Goal: Task Accomplishment & Management: Manage account settings

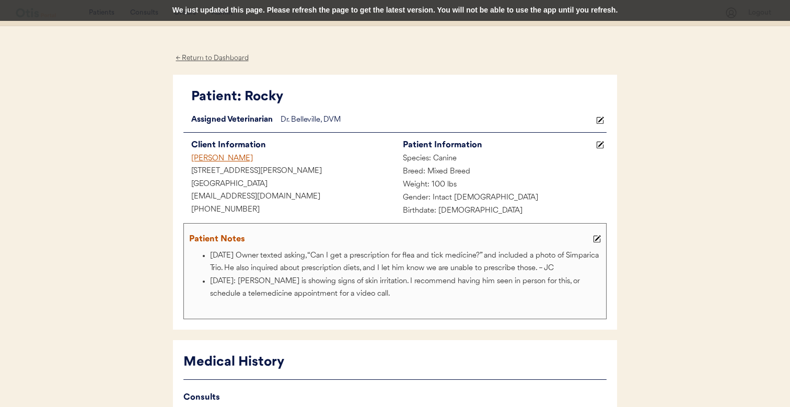
click at [495, 13] on div "We just updated this page. Please refresh the page to get the latest version. Y…" at bounding box center [395, 10] width 790 height 21
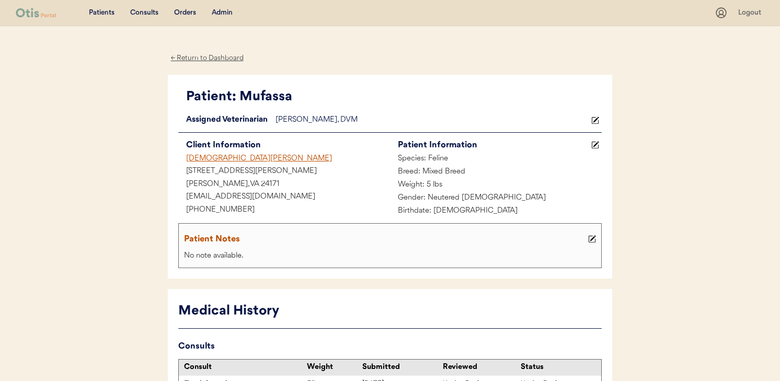
click at [203, 159] on div "Kristen Kiernan" at bounding box center [284, 159] width 212 height 13
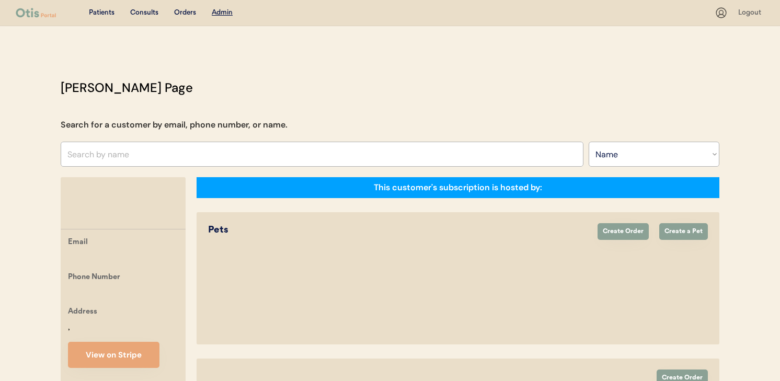
select select ""Name""
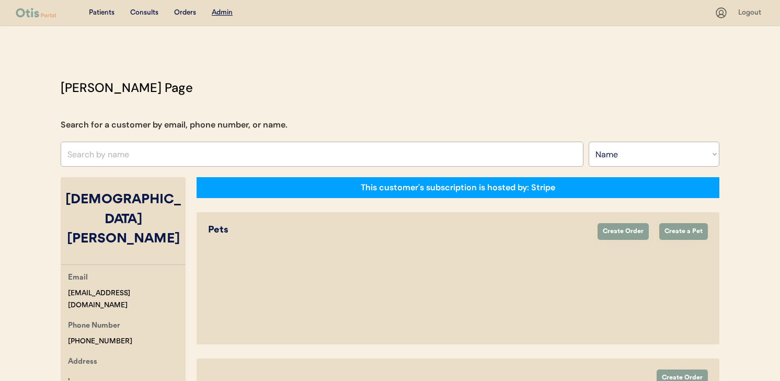
select select "true"
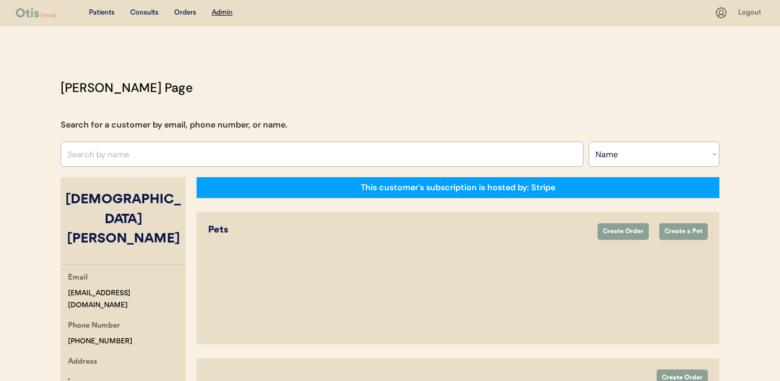
select select "true"
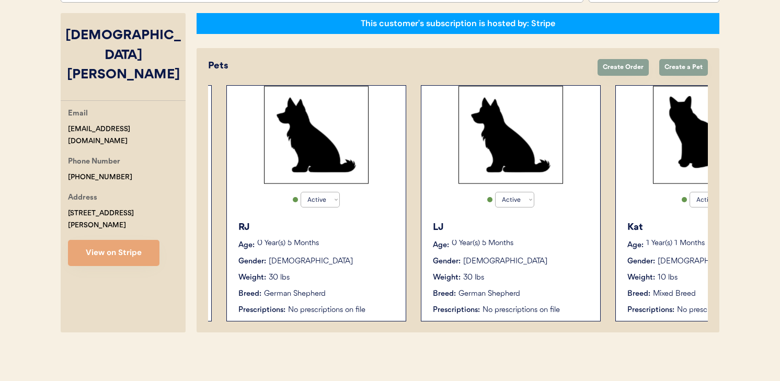
scroll to position [0, 861]
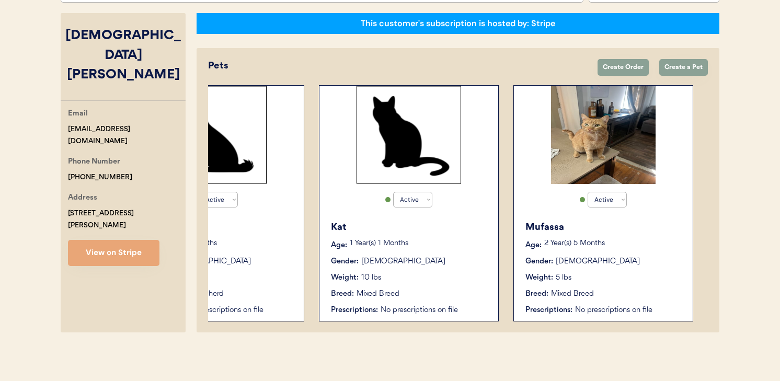
click at [473, 257] on div "Gender: Female" at bounding box center [409, 261] width 157 height 11
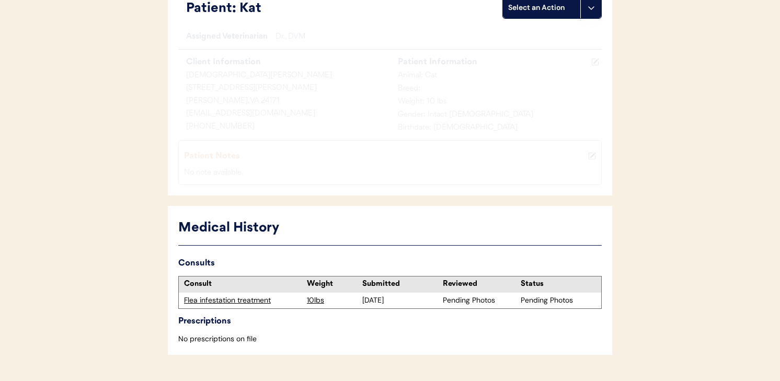
scroll to position [125, 0]
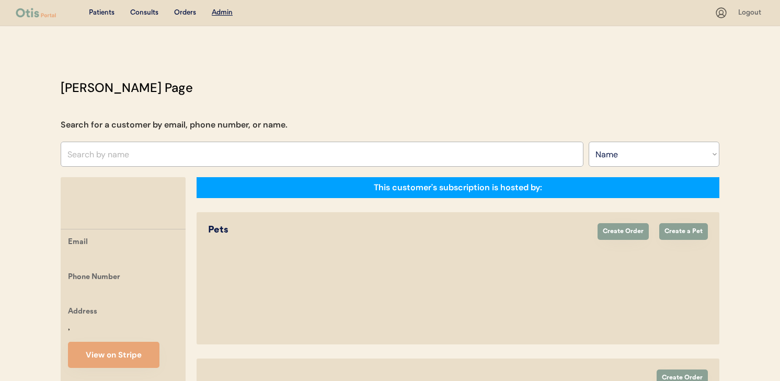
select select ""Name""
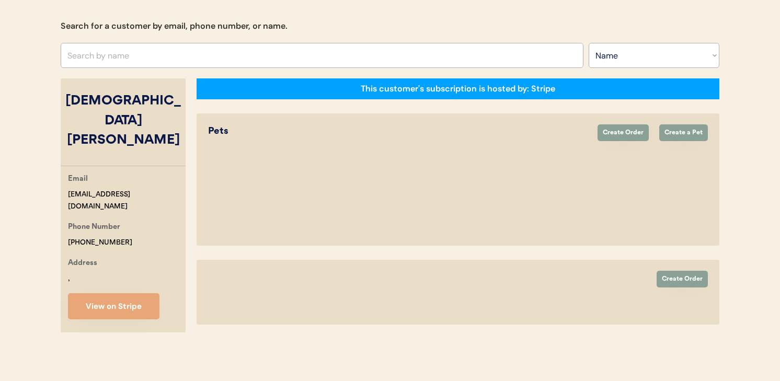
select select "true"
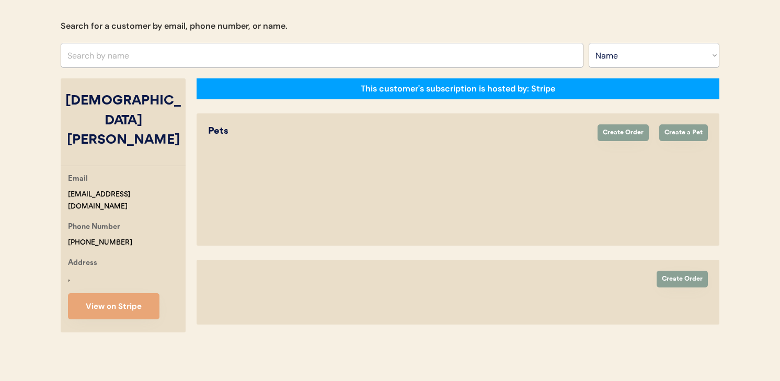
select select "true"
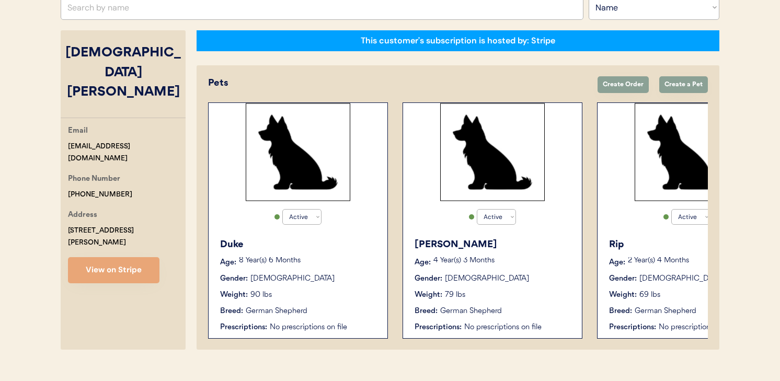
scroll to position [139, 0]
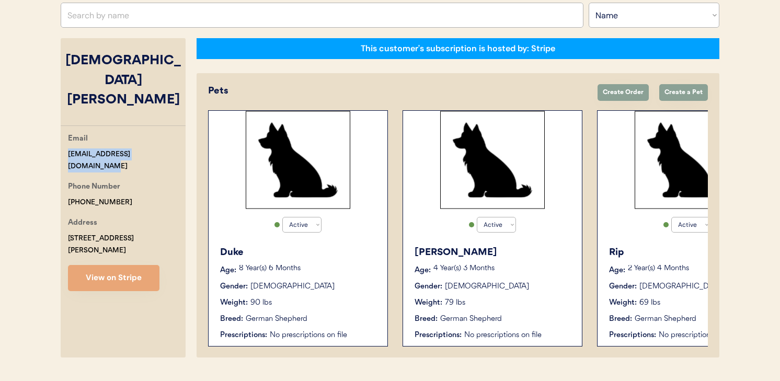
drag, startPoint x: 153, startPoint y: 114, endPoint x: 44, endPoint y: 120, distance: 108.8
click at [44, 120] on div "Patients Consults Orders Admin Logout Otis Admin Page Search for a customer by …" at bounding box center [390, 133] width 780 height 545
copy div "kristenkiernan12@gmail.com"
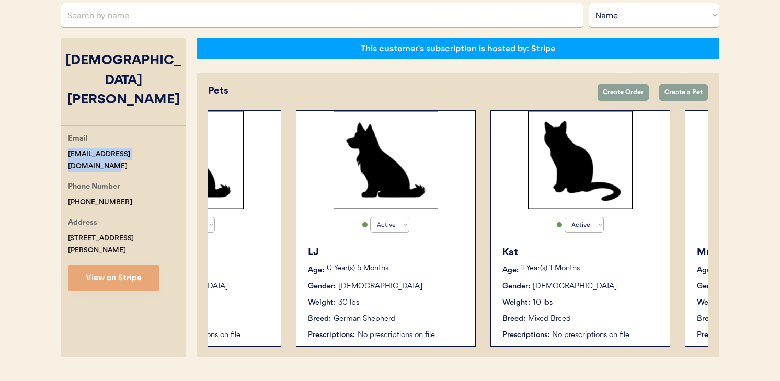
scroll to position [0, 596]
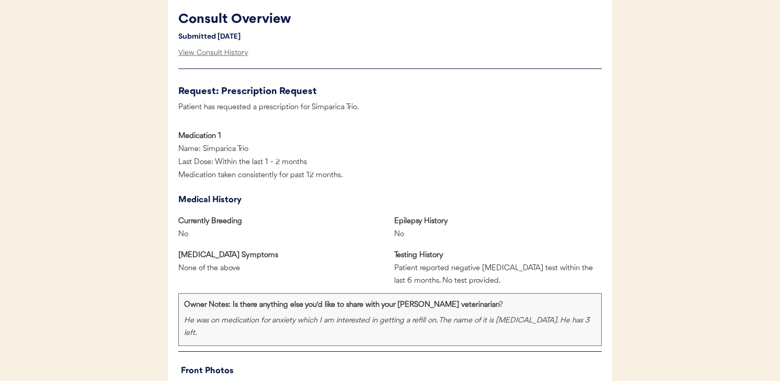
scroll to position [422, 0]
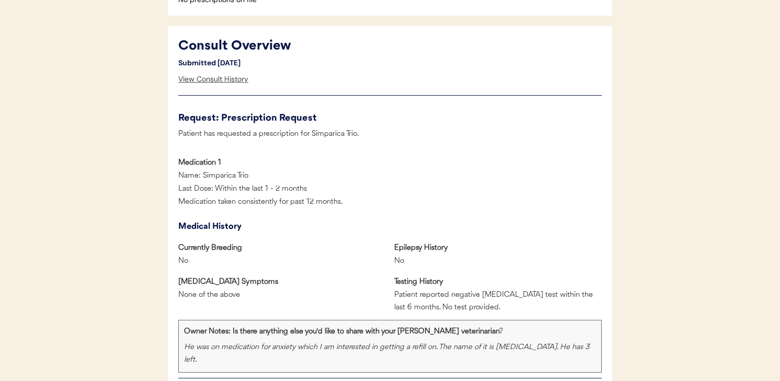
click at [228, 79] on div "View Consult History" at bounding box center [213, 79] width 70 height 21
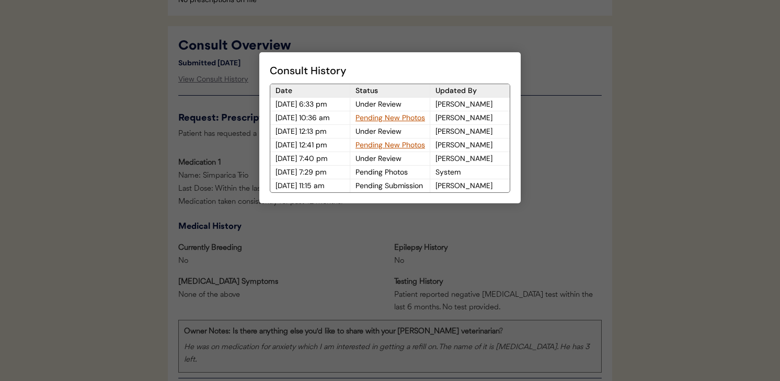
click at [239, 129] on div at bounding box center [390, 190] width 780 height 381
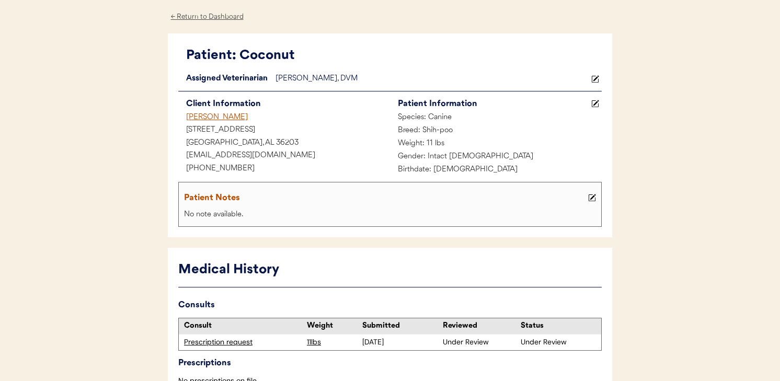
scroll to position [38, 0]
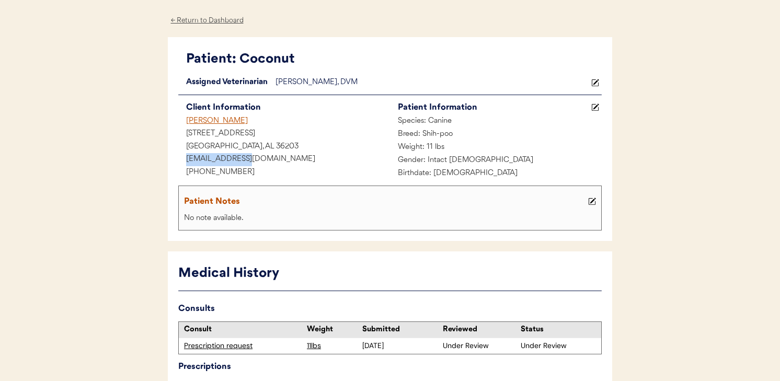
drag, startPoint x: 250, startPoint y: 157, endPoint x: 168, endPoint y: 157, distance: 82.1
click at [168, 157] on div "Patient: Coconut Loading... Assigned Veterinarian Dr. Warren, DVM This customer…" at bounding box center [390, 139] width 444 height 204
copy div "nginn@tcboe.org"
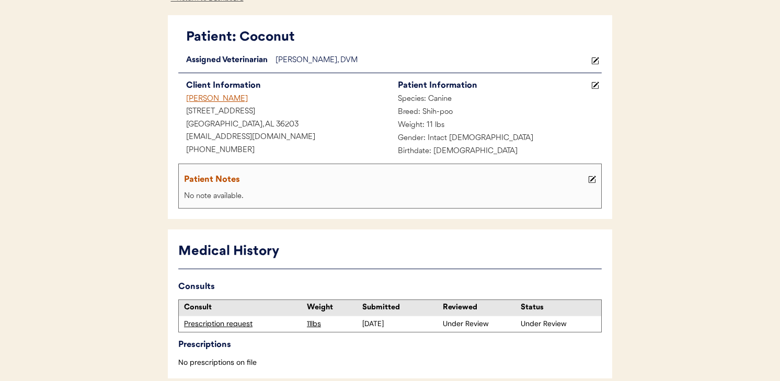
click at [221, 99] on div "Natasha Ginn" at bounding box center [284, 99] width 212 height 13
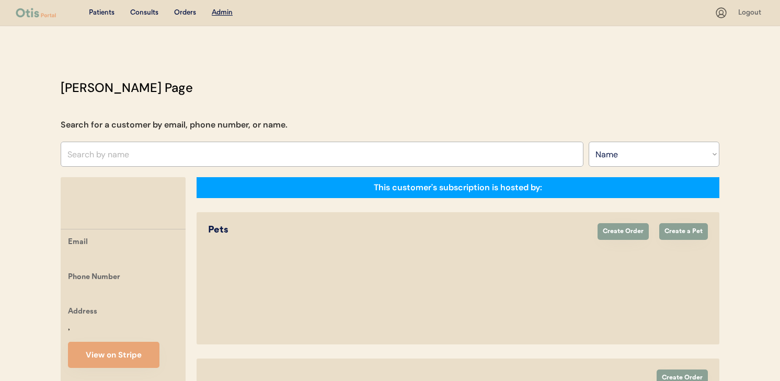
select select ""Name""
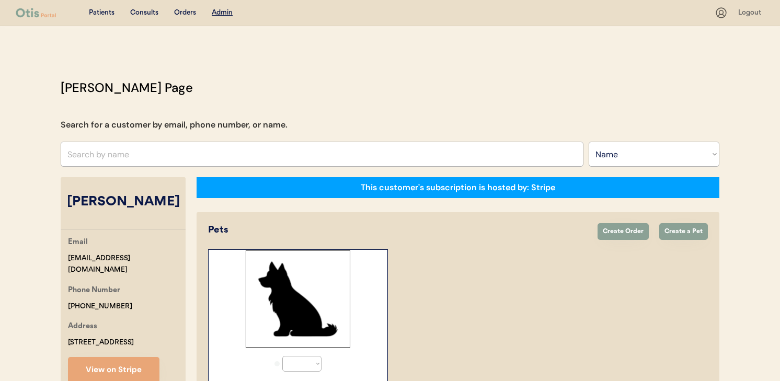
select select "true"
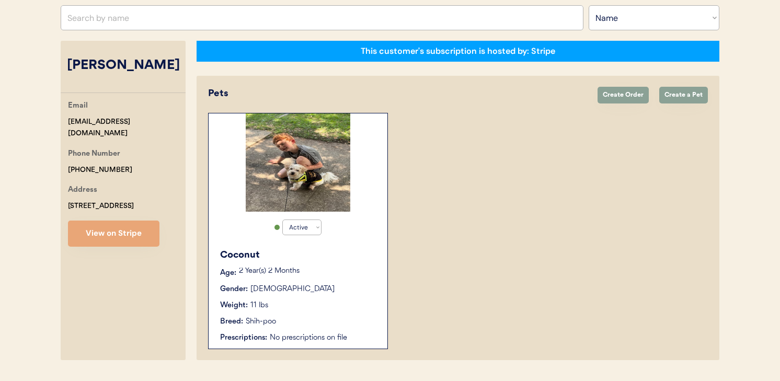
scroll to position [164, 0]
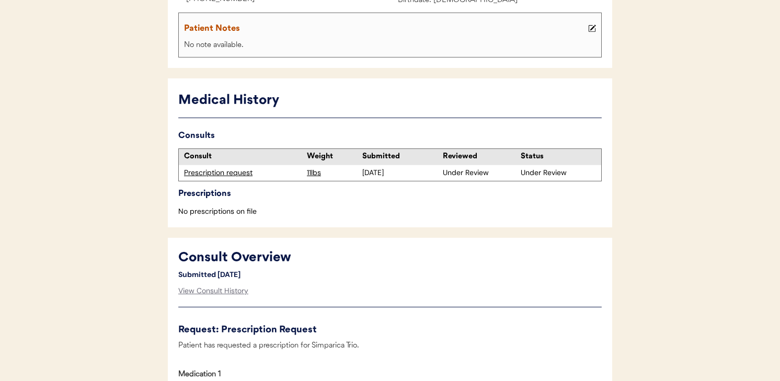
scroll to position [362, 0]
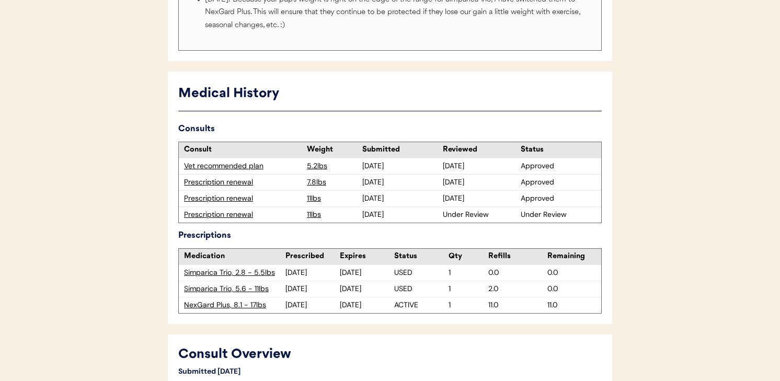
scroll to position [341, 0]
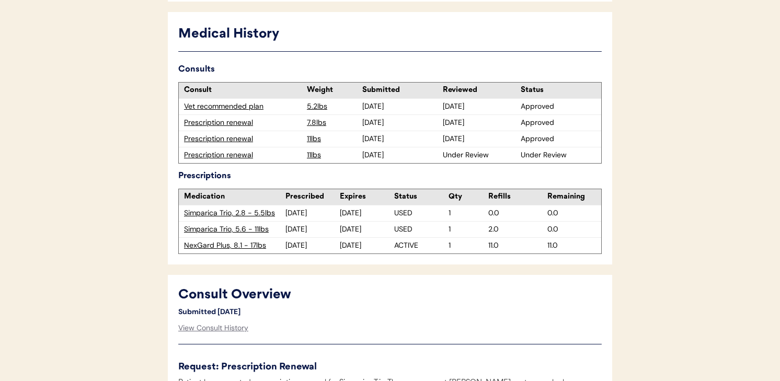
click at [247, 154] on div "Prescription renewal" at bounding box center [243, 155] width 118 height 10
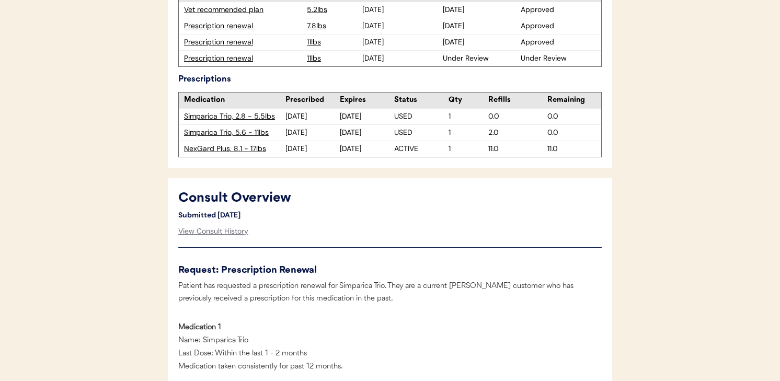
scroll to position [431, 0]
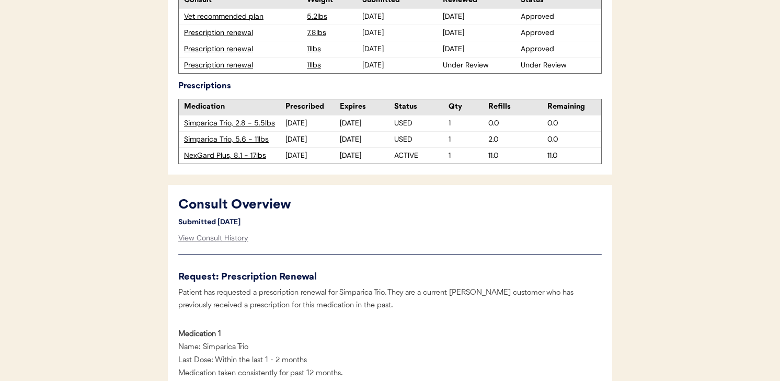
click at [239, 50] on div "Prescription renewal" at bounding box center [243, 49] width 118 height 10
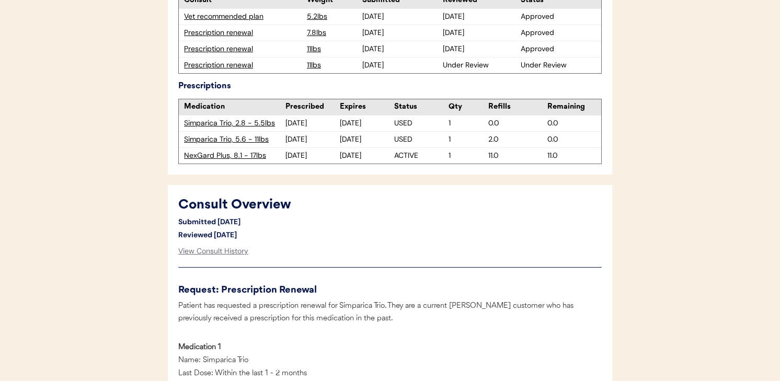
type textarea "Because your pup's weight is right on the edge of the range for Simparica Trio,…"
click at [238, 67] on div "Prescription renewal" at bounding box center [243, 65] width 118 height 10
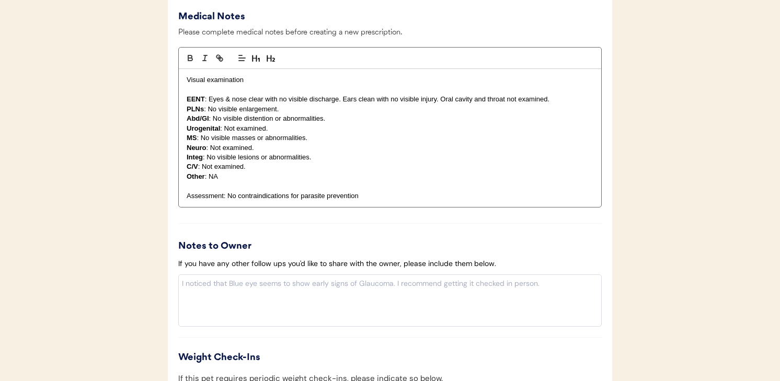
scroll to position [1324, 0]
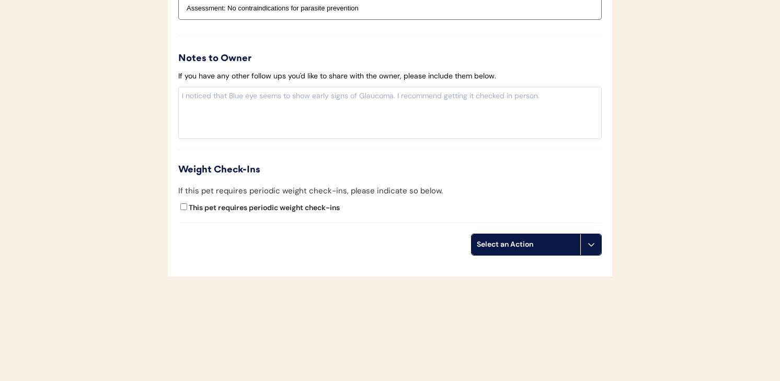
click at [591, 244] on icon at bounding box center [591, 244] width 8 height 8
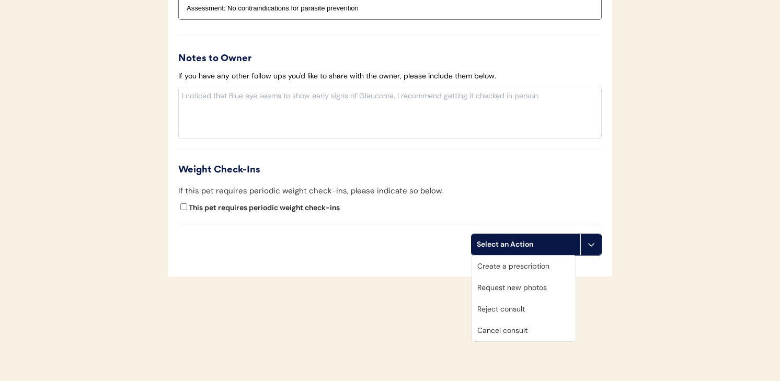
click at [527, 329] on div "Cancel consult" at bounding box center [523, 330] width 103 height 21
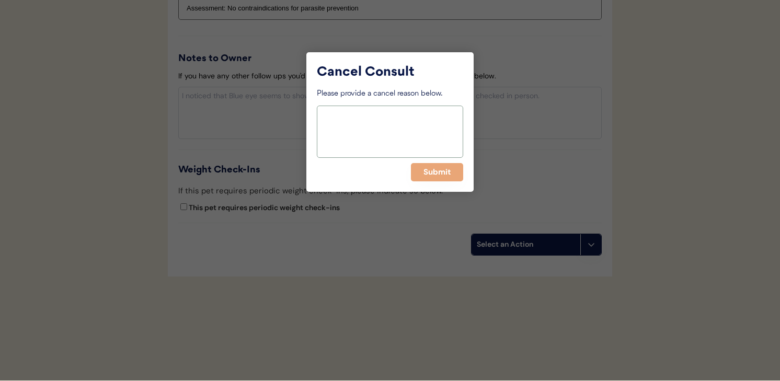
click at [416, 140] on textarea at bounding box center [390, 132] width 146 height 52
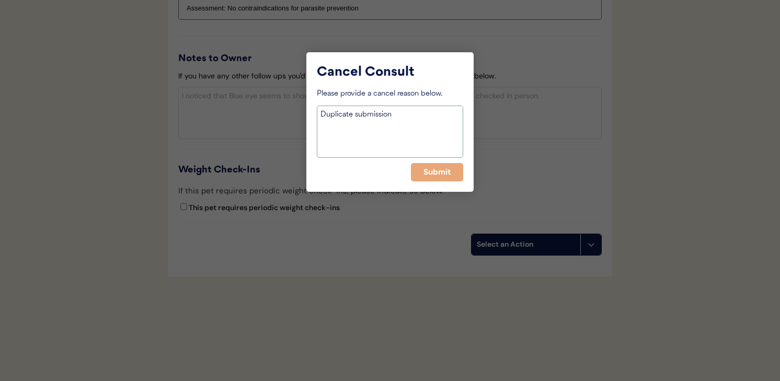
type textarea "Duplicate submission"
click at [430, 170] on button "Submit" at bounding box center [437, 172] width 52 height 18
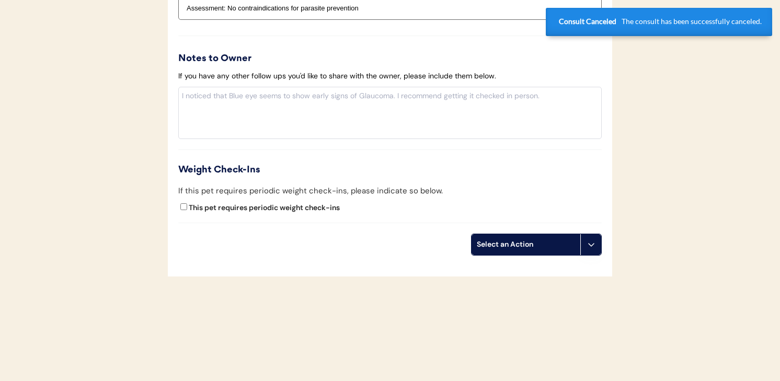
scroll to position [980, 0]
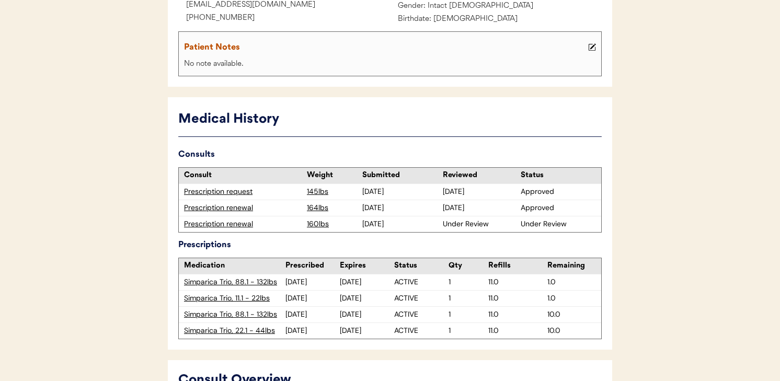
scroll to position [192, 0]
click at [244, 222] on div "Prescription renewal" at bounding box center [243, 223] width 118 height 10
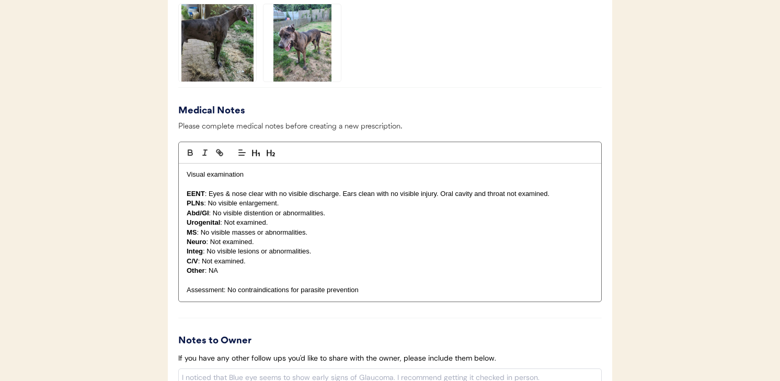
scroll to position [1261, 0]
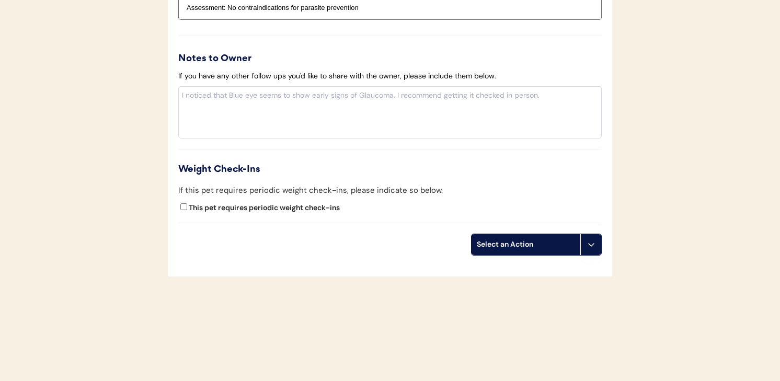
click at [599, 240] on button at bounding box center [590, 244] width 21 height 21
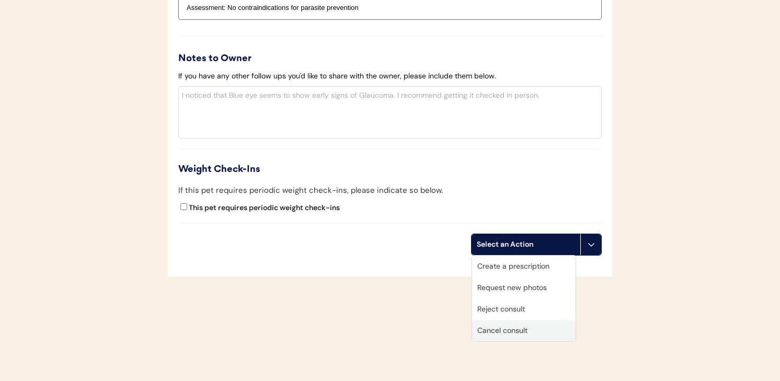
click at [526, 329] on div "Cancel consult" at bounding box center [523, 330] width 103 height 21
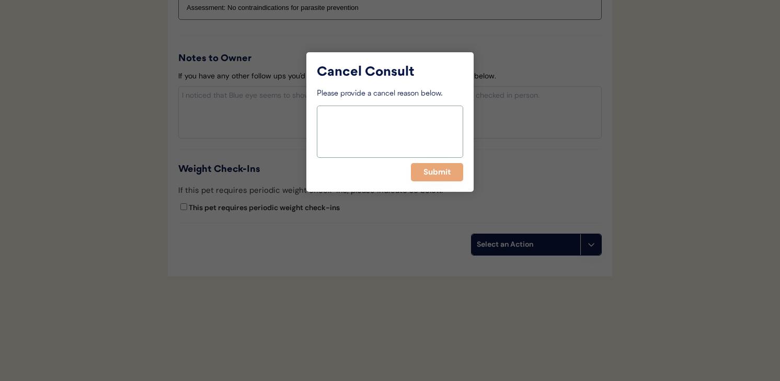
click at [419, 145] on textarea at bounding box center [390, 132] width 146 height 52
type textarea "Duplicate submission"
click at [442, 171] on button "Submit" at bounding box center [437, 172] width 52 height 18
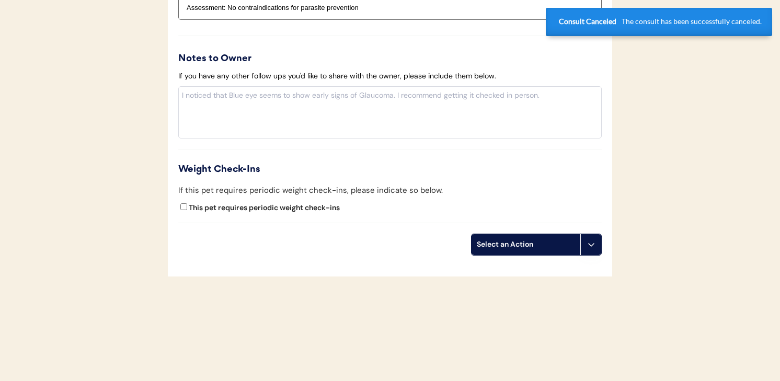
scroll to position [916, 0]
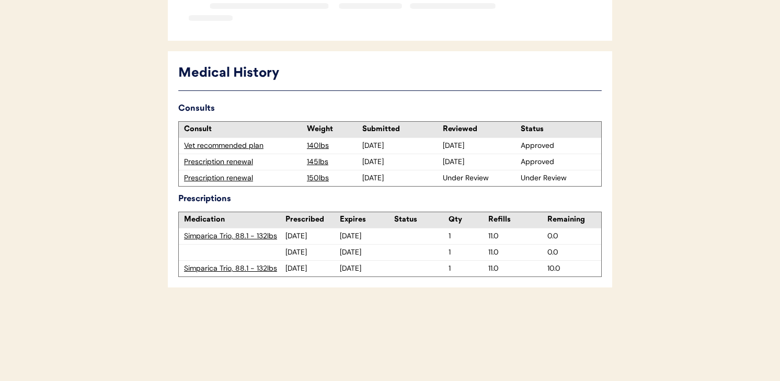
scroll to position [215, 0]
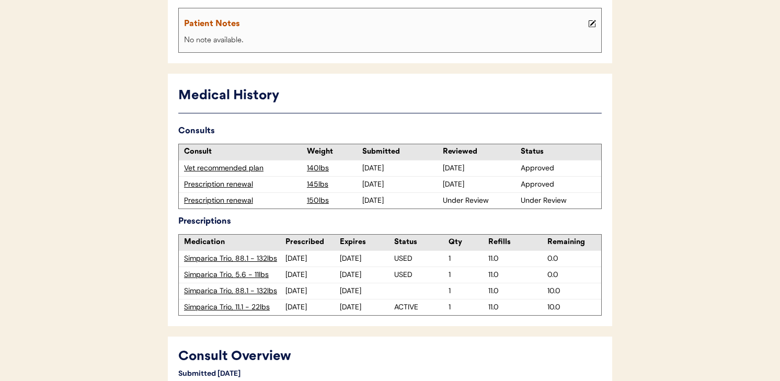
click at [239, 200] on div "Prescription renewal" at bounding box center [243, 200] width 118 height 10
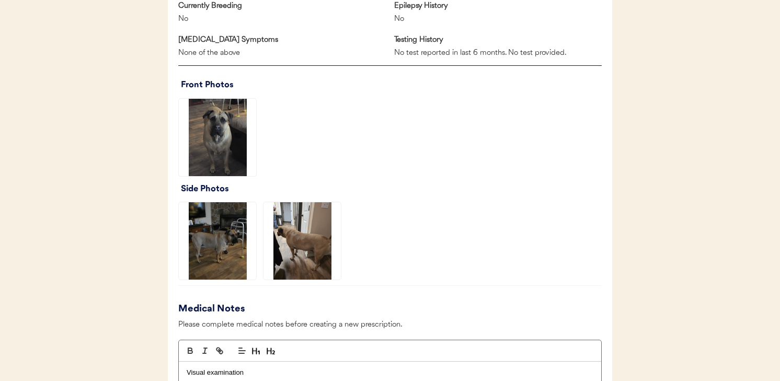
scroll to position [1261, 0]
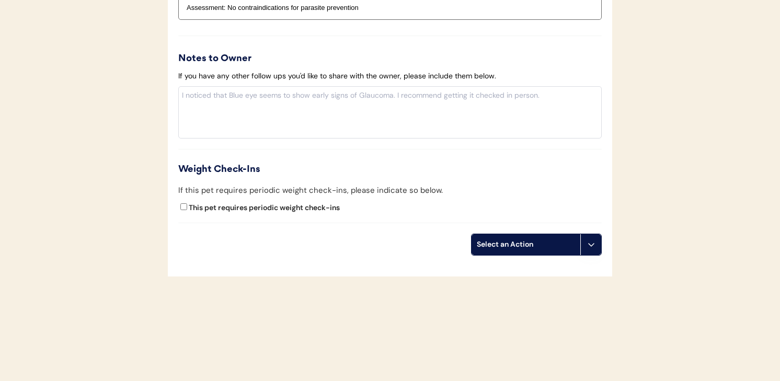
click at [544, 244] on div "Select an Action" at bounding box center [526, 244] width 98 height 10
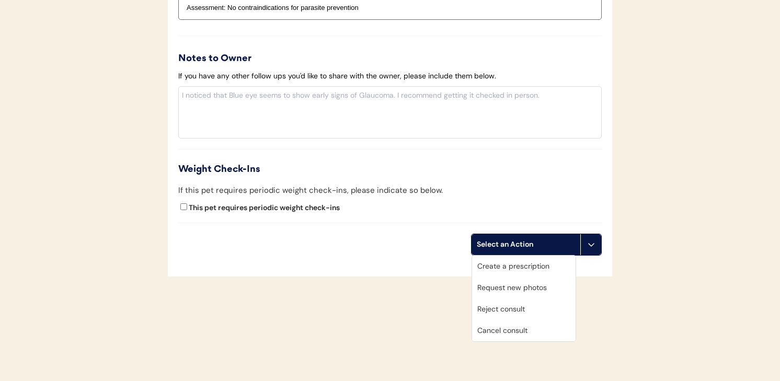
click at [516, 331] on div "Cancel consult" at bounding box center [523, 330] width 103 height 21
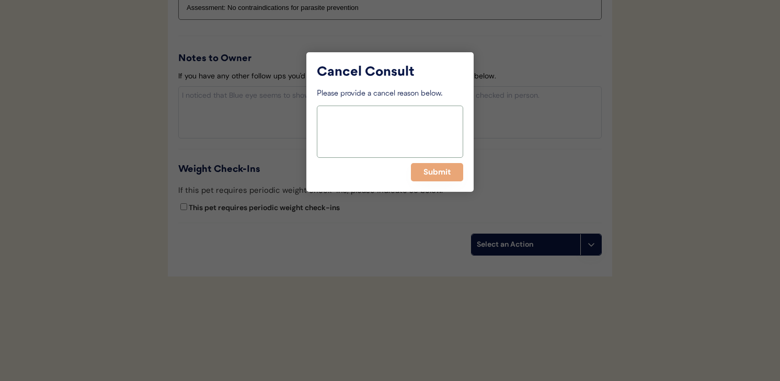
click at [435, 144] on textarea at bounding box center [390, 132] width 146 height 52
type textarea "duplicate submission"
click at [436, 178] on button "Submit" at bounding box center [437, 172] width 52 height 18
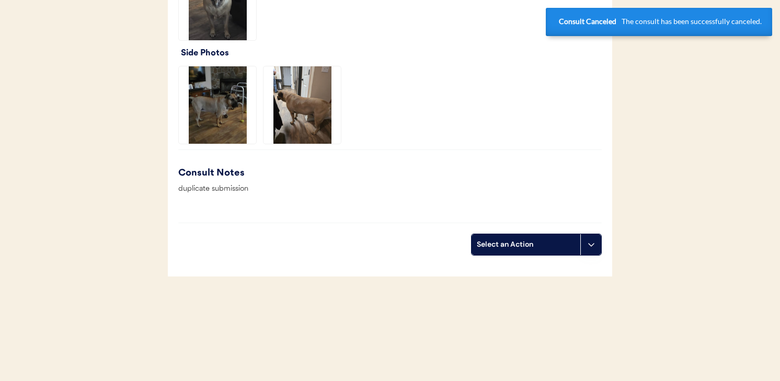
scroll to position [916, 0]
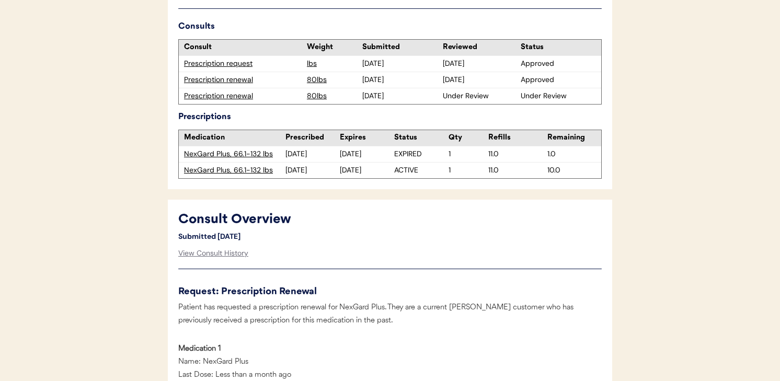
scroll to position [331, 0]
click at [246, 101] on div "Prescription renewal" at bounding box center [243, 96] width 118 height 10
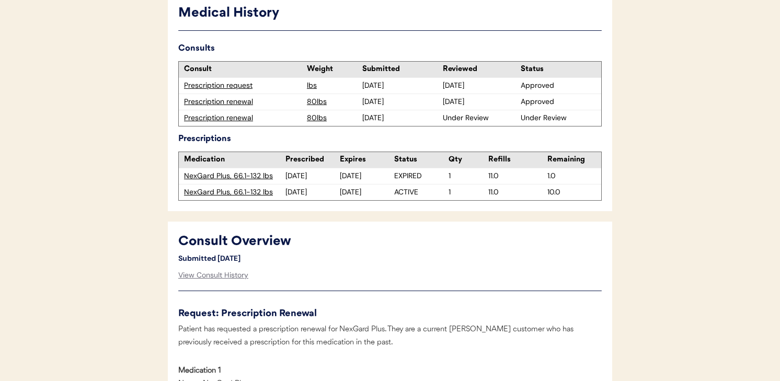
scroll to position [307, 0]
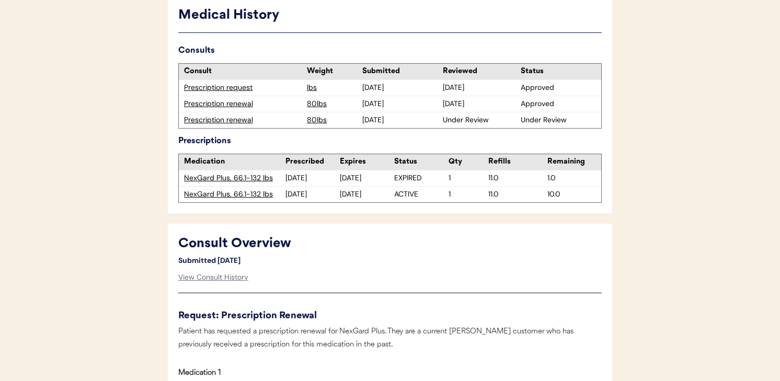
click at [236, 119] on div "Prescription renewal" at bounding box center [243, 120] width 118 height 10
click at [245, 105] on div "Prescription renewal" at bounding box center [243, 104] width 118 height 10
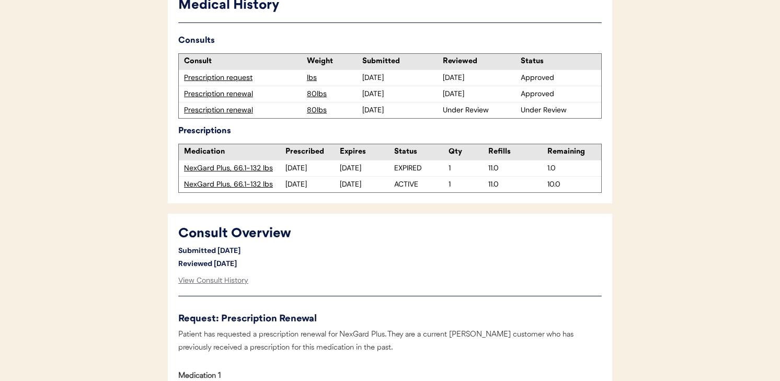
scroll to position [295, 0]
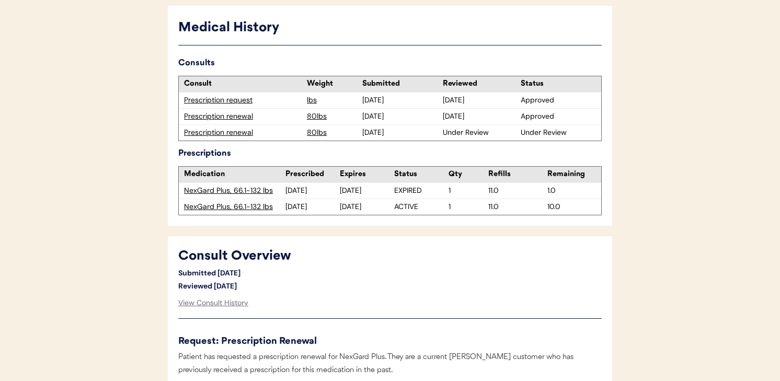
click at [244, 134] on div "Prescription renewal" at bounding box center [243, 133] width 118 height 10
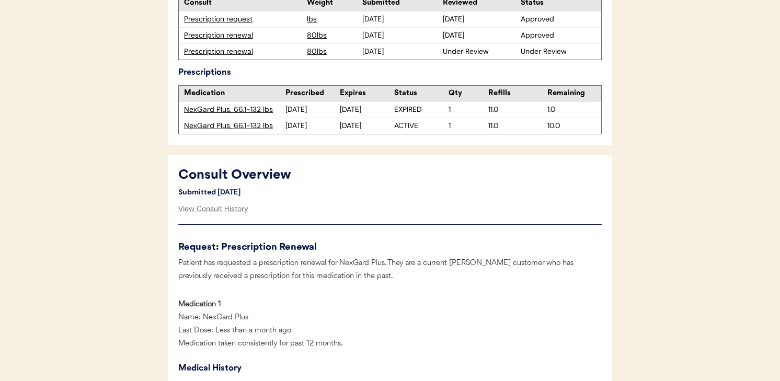
scroll to position [343, 0]
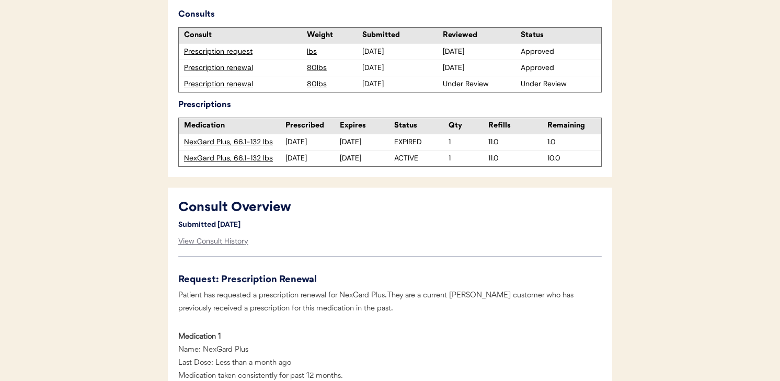
click at [243, 66] on div "Prescription renewal" at bounding box center [243, 68] width 118 height 10
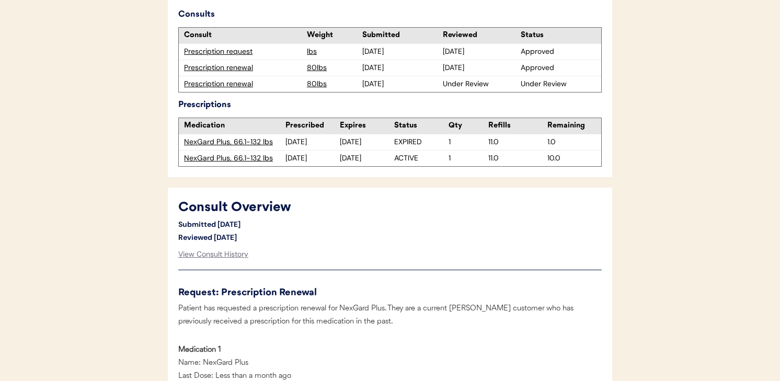
click at [241, 82] on div "Prescription renewal" at bounding box center [243, 84] width 118 height 10
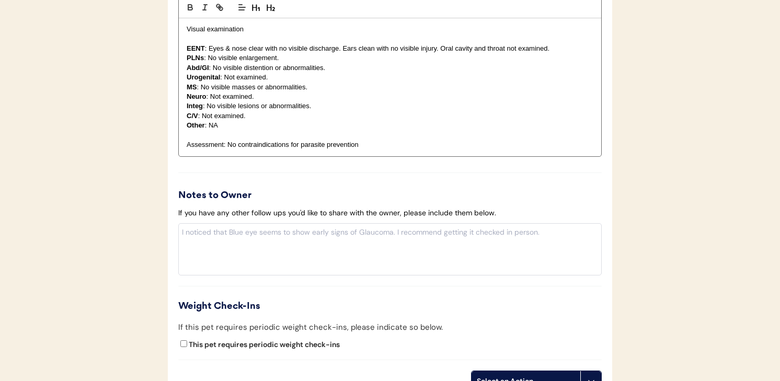
scroll to position [1184, 0]
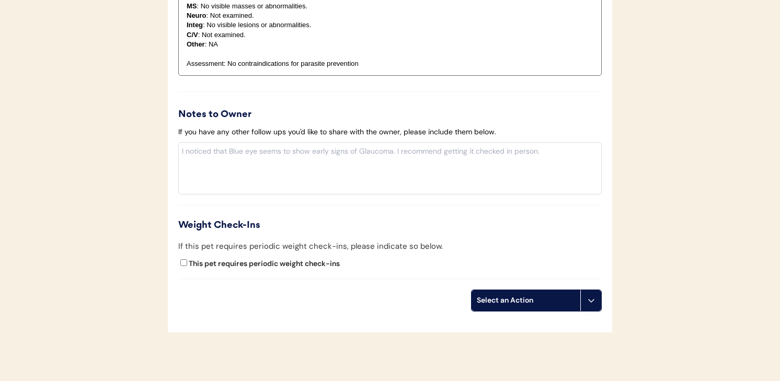
click at [579, 306] on div "Select an Action" at bounding box center [525, 300] width 109 height 21
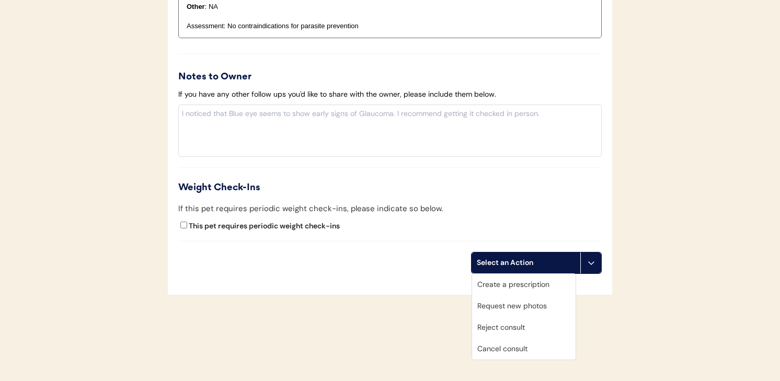
scroll to position [1232, 0]
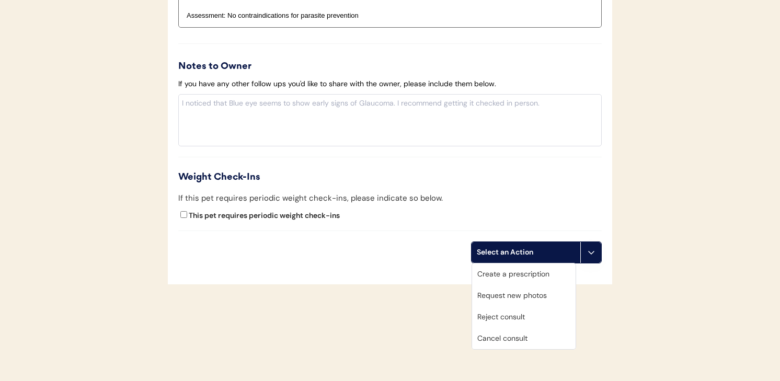
click at [510, 333] on div "Cancel consult" at bounding box center [523, 338] width 103 height 21
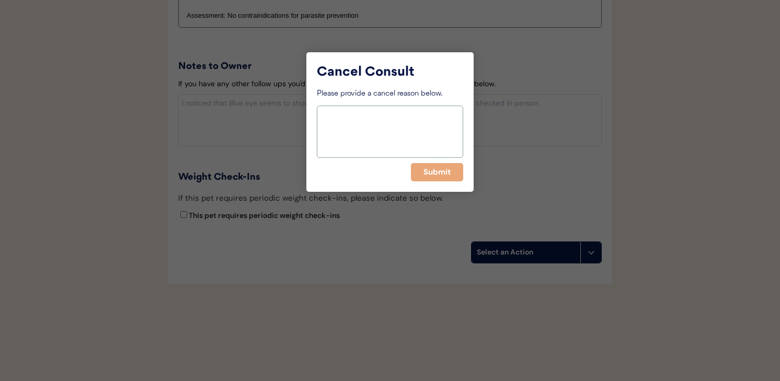
click at [412, 129] on textarea at bounding box center [390, 132] width 146 height 52
type textarea "Consult not needed"
click at [437, 173] on button "Submit" at bounding box center [437, 172] width 52 height 18
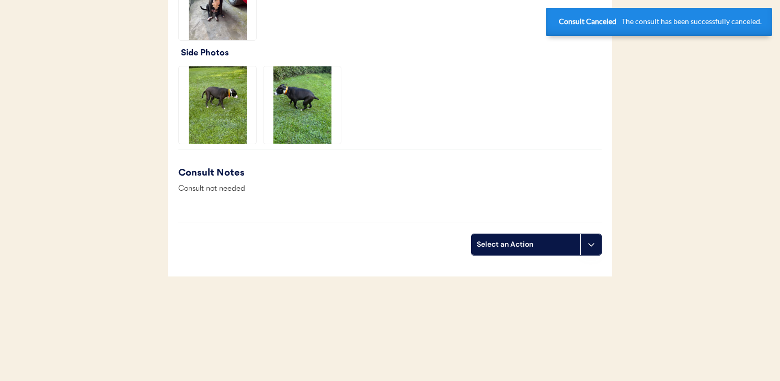
scroll to position [895, 0]
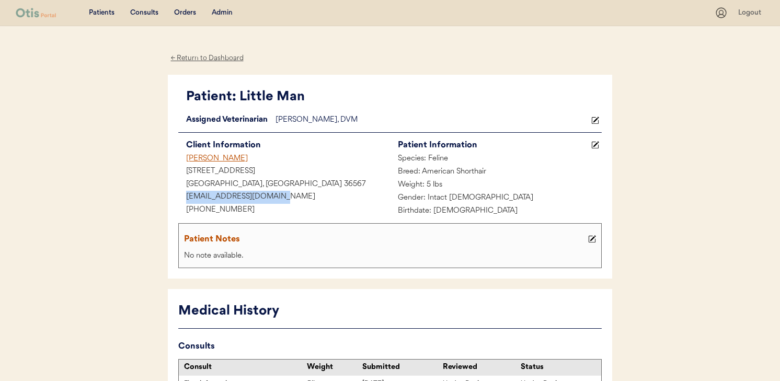
drag, startPoint x: 281, startPoint y: 201, endPoint x: 160, endPoint y: 201, distance: 120.7
copy div "[EMAIL_ADDRESS][DOMAIN_NAME]"
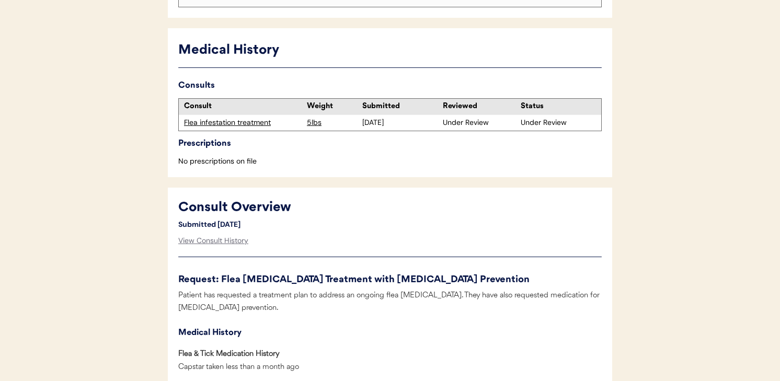
scroll to position [266, 0]
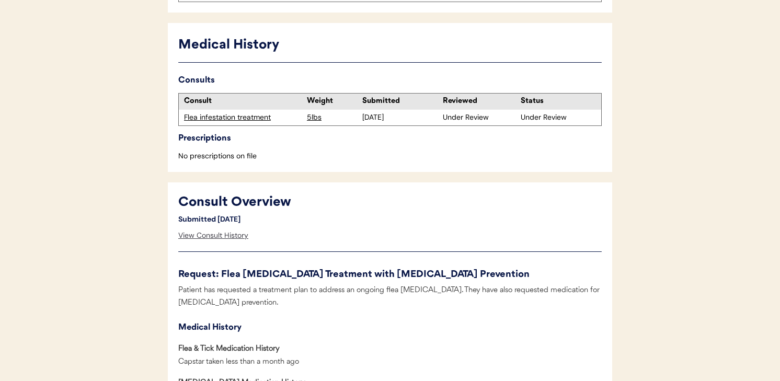
click at [222, 240] on div "View Consult History" at bounding box center [213, 235] width 70 height 21
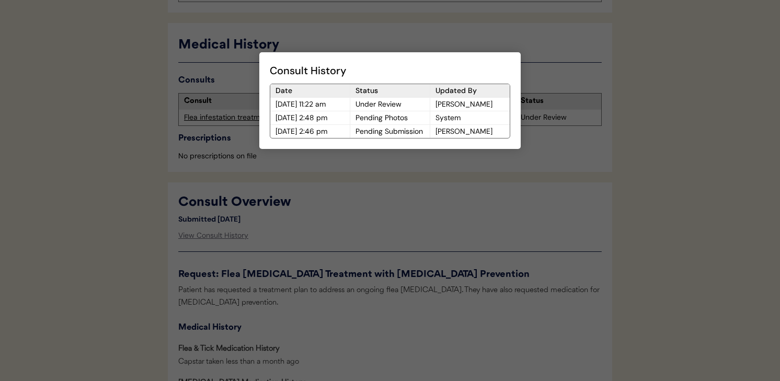
click at [282, 238] on div at bounding box center [390, 190] width 780 height 381
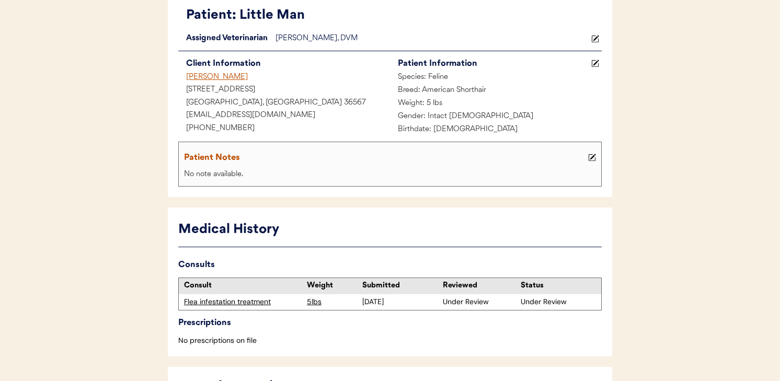
scroll to position [47, 0]
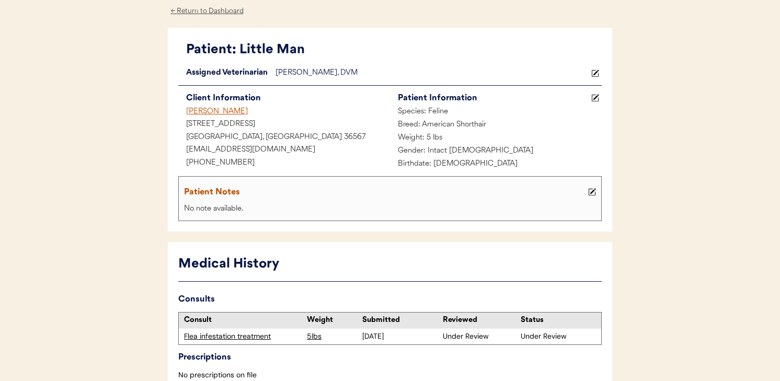
click at [229, 110] on div "[PERSON_NAME]" at bounding box center [284, 112] width 212 height 13
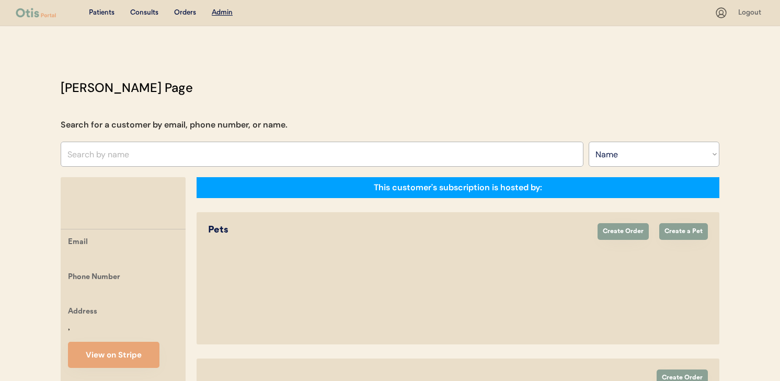
select select ""Name""
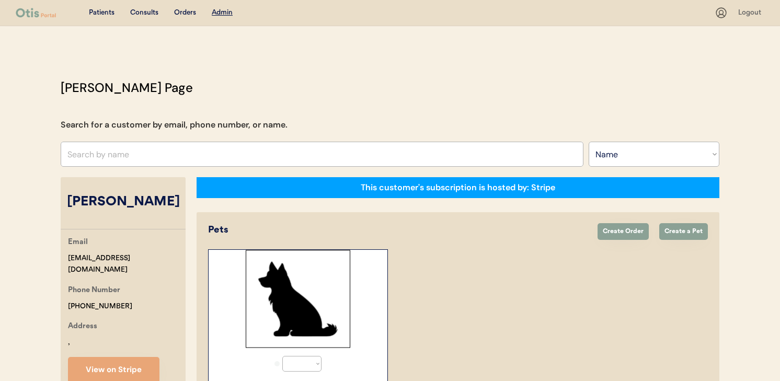
select select "true"
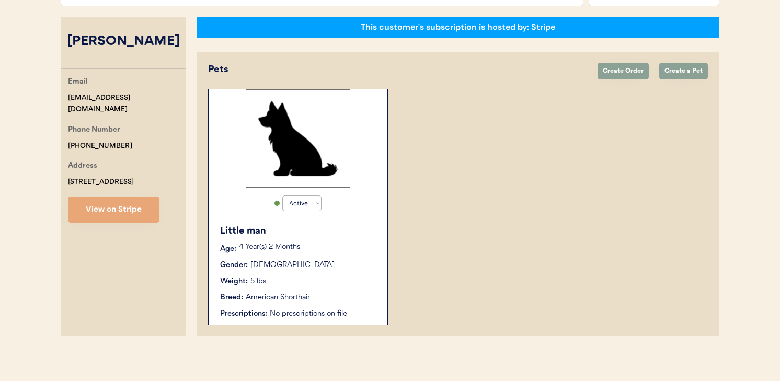
scroll to position [164, 0]
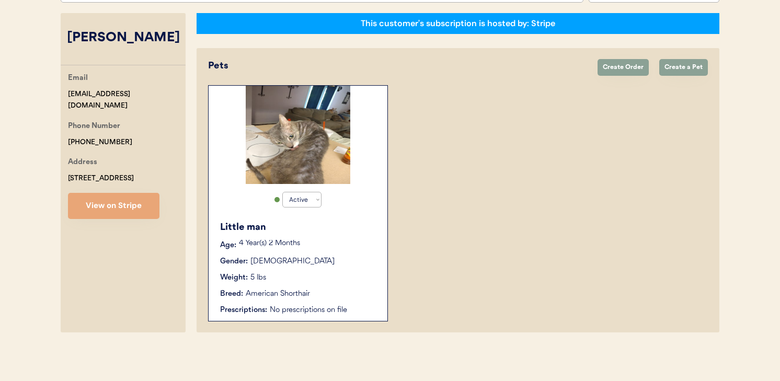
click at [366, 177] on div "Active Active Inactive Little man Age: [DEMOGRAPHIC_DATA] Year(s) 2 Months Gend…" at bounding box center [298, 203] width 180 height 236
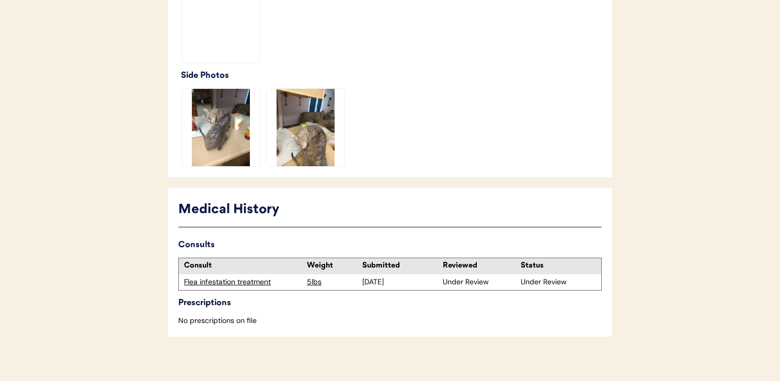
scroll to position [362, 0]
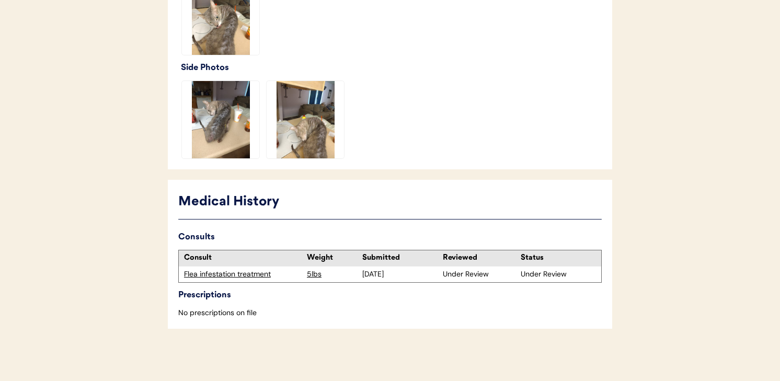
click at [250, 272] on div "Flea infestation treatment" at bounding box center [243, 274] width 118 height 10
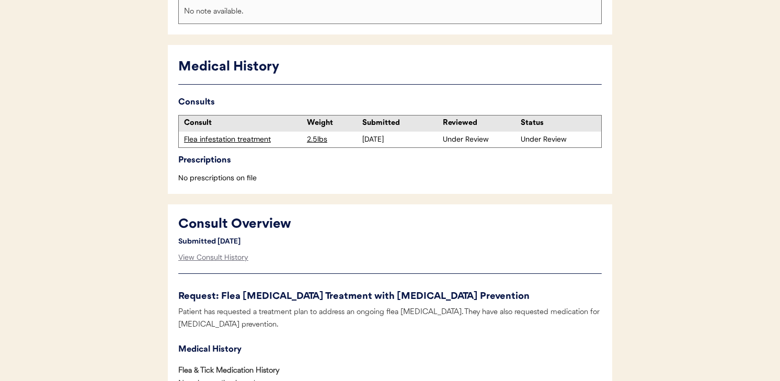
scroll to position [298, 0]
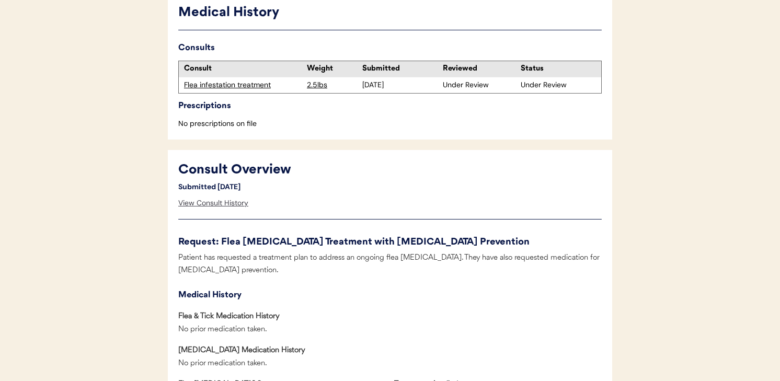
click at [229, 197] on div "View Consult History" at bounding box center [213, 203] width 70 height 21
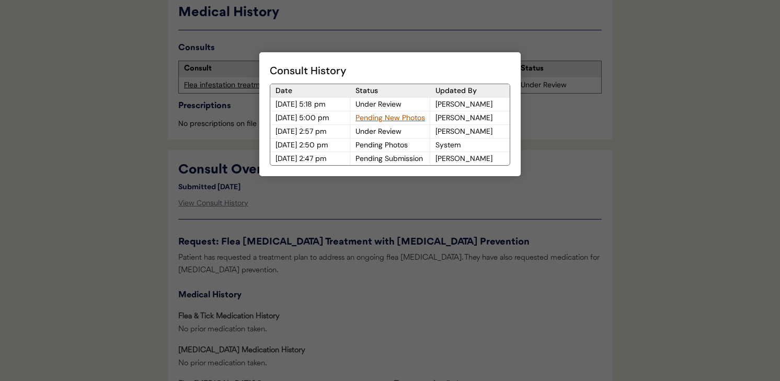
click at [219, 167] on div at bounding box center [390, 190] width 780 height 381
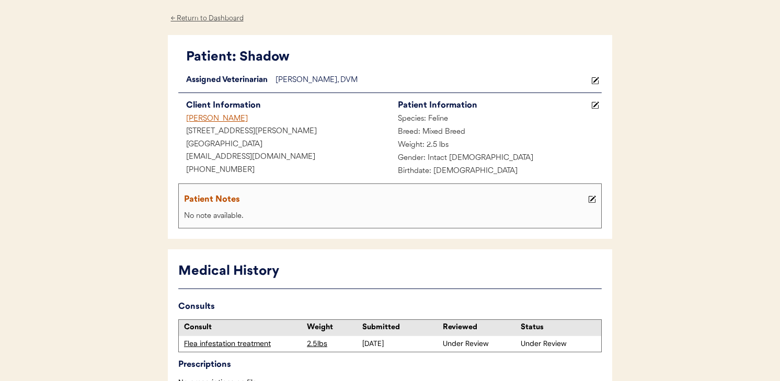
scroll to position [24, 0]
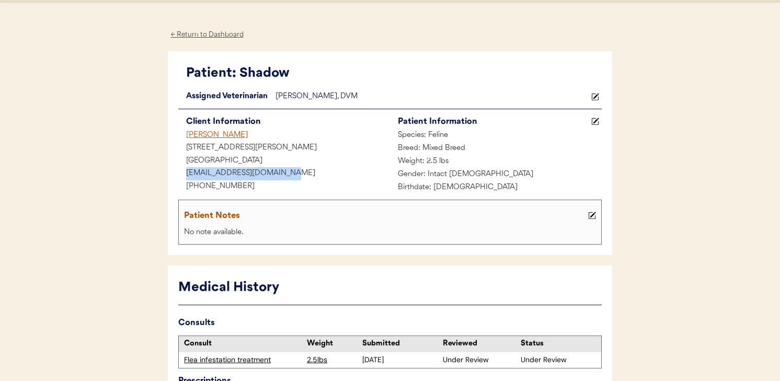
drag, startPoint x: 304, startPoint y: 180, endPoint x: 154, endPoint y: 169, distance: 149.9
copy div "stephanie091686@gmail.com"
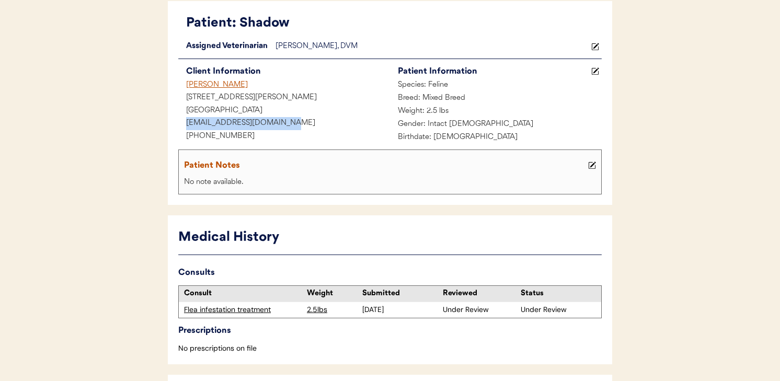
scroll to position [64, 0]
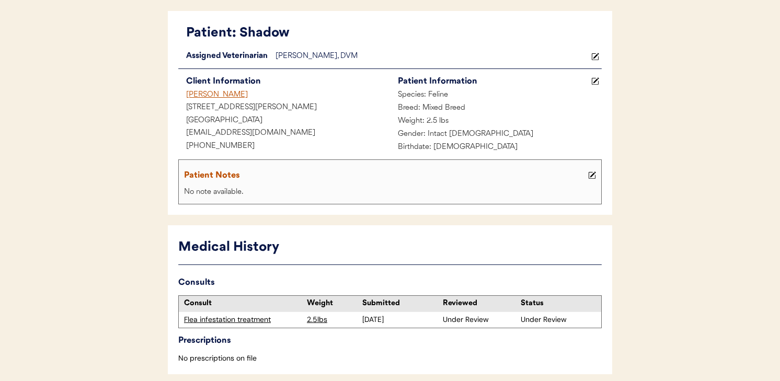
click at [239, 238] on div "Medical History" at bounding box center [389, 248] width 423 height 20
drag, startPoint x: 346, startPoint y: 320, endPoint x: 403, endPoint y: 320, distance: 57.0
click at [403, 320] on div "Flea infestation treatment 2.5lbs 6/18/25 Under Review Under Review" at bounding box center [390, 320] width 422 height 16
click at [395, 272] on div "Medical History Consults Consult Weight Submitted Reviewed Status Flea infestat…" at bounding box center [390, 299] width 444 height 149
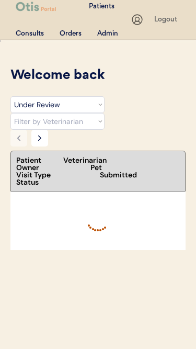
select select ""under_review""
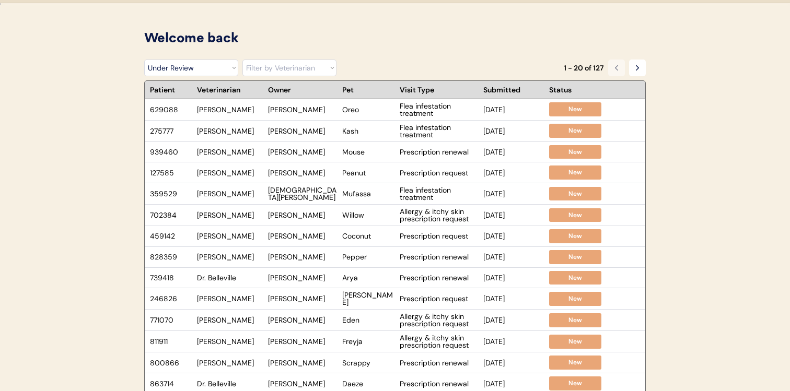
scroll to position [24, 0]
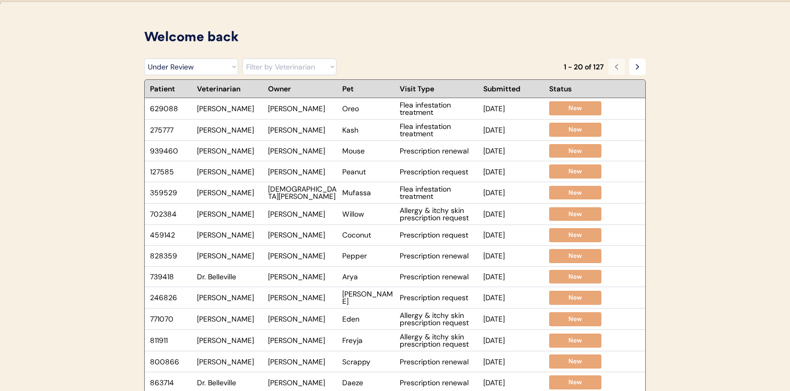
click at [195, 220] on div "702384 Dr. Clanin Maribel Martinez Willow Allergy & itchy skin prescription req…" at bounding box center [373, 214] width 457 height 21
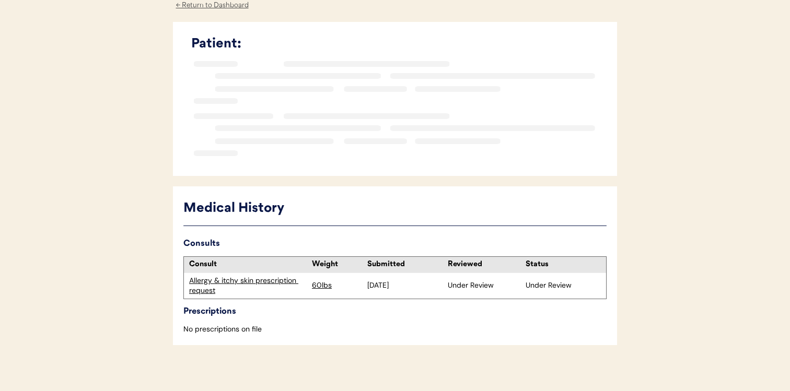
scroll to position [111, 0]
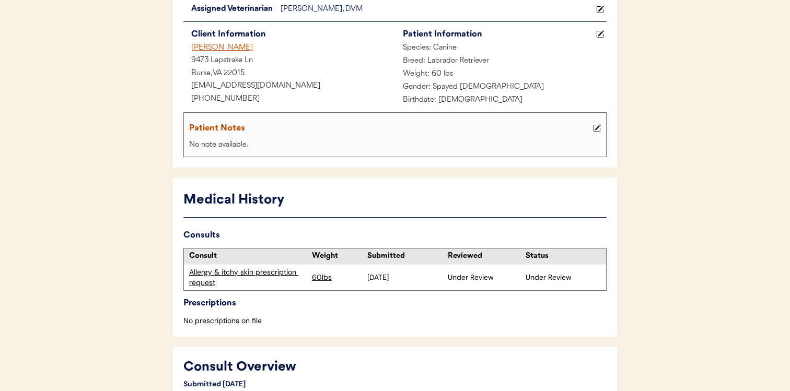
click at [266, 267] on div "Allergy & itchy skin prescription request" at bounding box center [248, 278] width 128 height 26
click at [269, 273] on div "Allergy & itchy skin prescription request" at bounding box center [248, 278] width 118 height 20
click at [270, 272] on div "Allergy & itchy skin prescription request" at bounding box center [248, 278] width 118 height 20
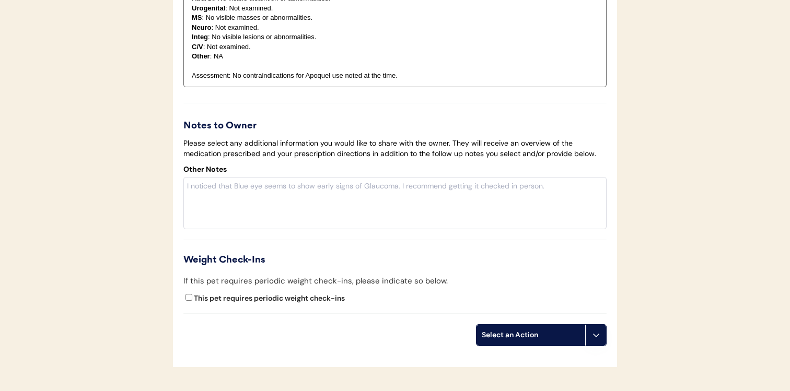
scroll to position [2150, 0]
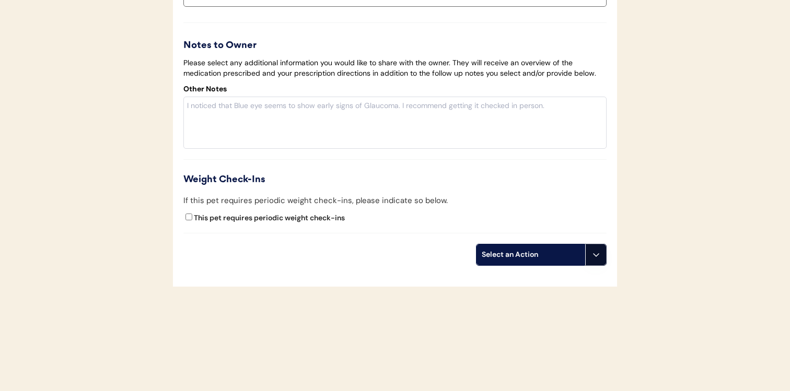
click at [596, 251] on icon at bounding box center [596, 255] width 8 height 8
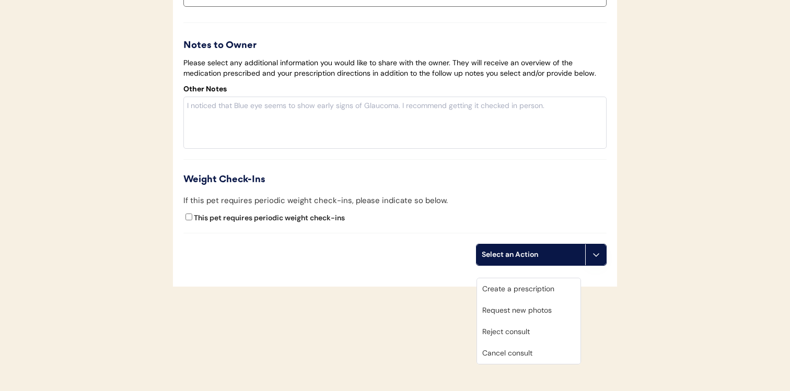
click at [534, 343] on div "Cancel consult" at bounding box center [528, 353] width 103 height 21
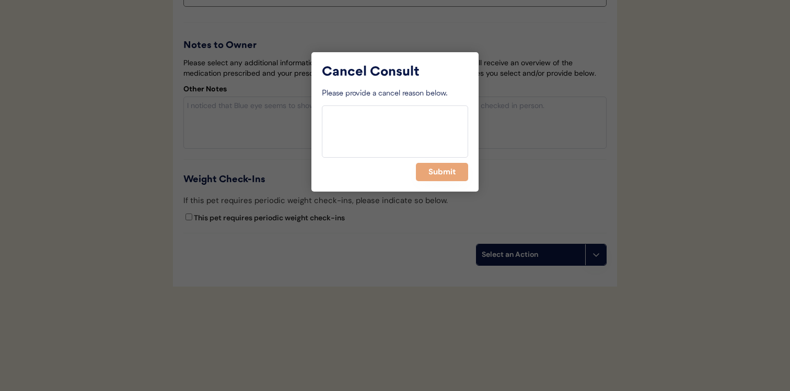
click at [412, 129] on textarea at bounding box center [395, 132] width 146 height 52
paste textarea "owner able to get rx through regular"
type textarea "Consult Canceled: owner able to get rx through regular vet"
click at [433, 171] on button "Submit" at bounding box center [442, 172] width 52 height 18
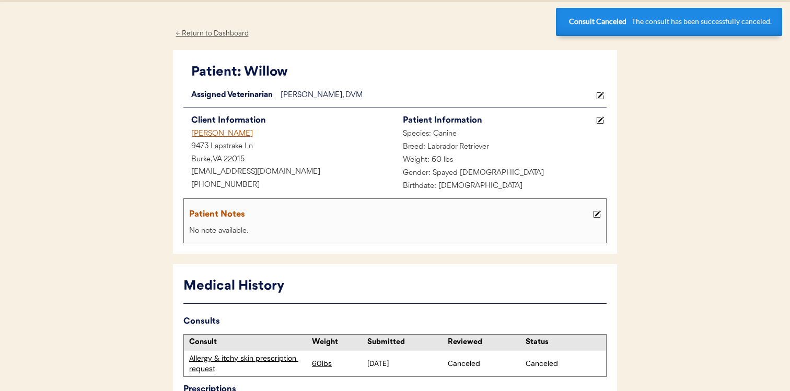
scroll to position [0, 0]
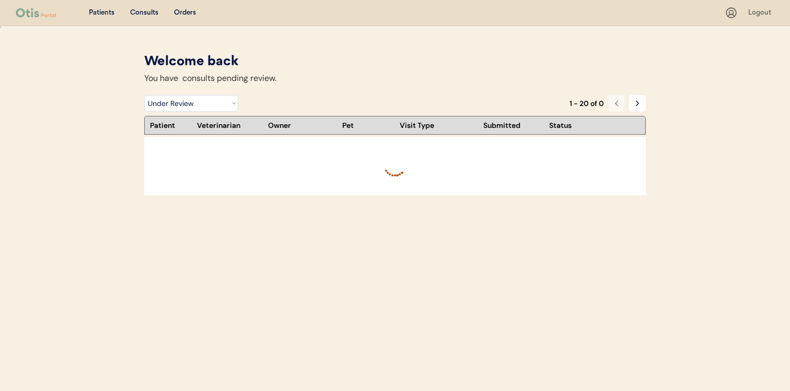
select select ""under_review""
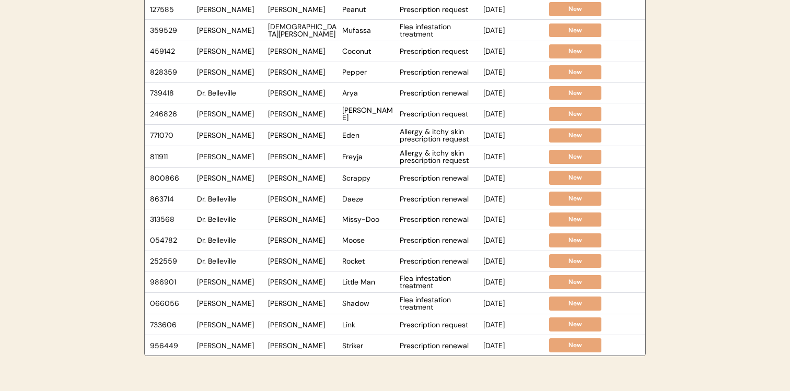
scroll to position [191, 0]
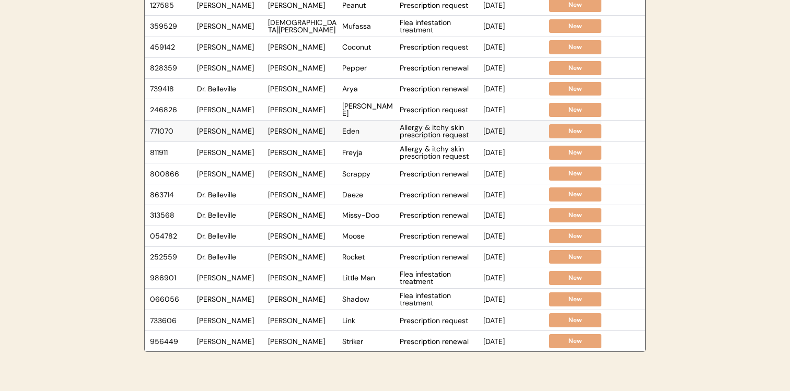
click at [242, 131] on div "Dr. Clanin" at bounding box center [230, 131] width 66 height 7
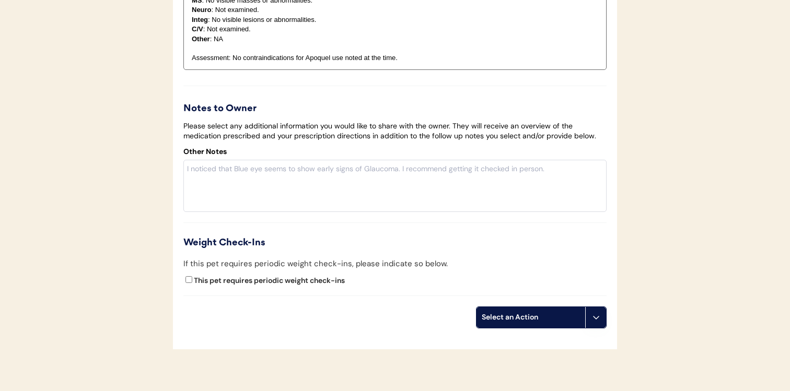
scroll to position [2326, 0]
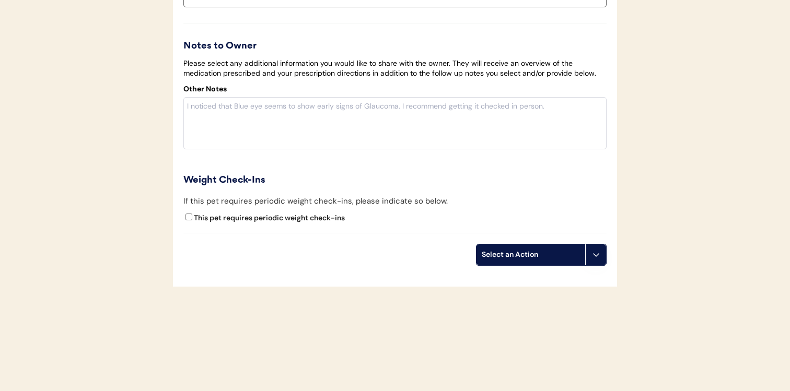
click at [596, 257] on icon at bounding box center [596, 255] width 8 height 8
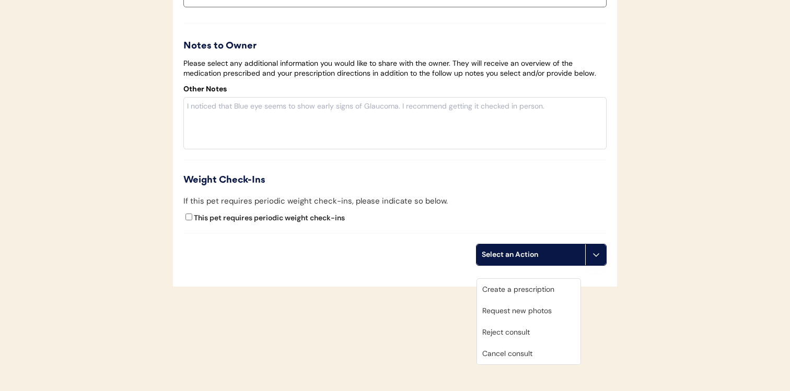
click at [537, 344] on div "Cancel consult" at bounding box center [528, 353] width 103 height 21
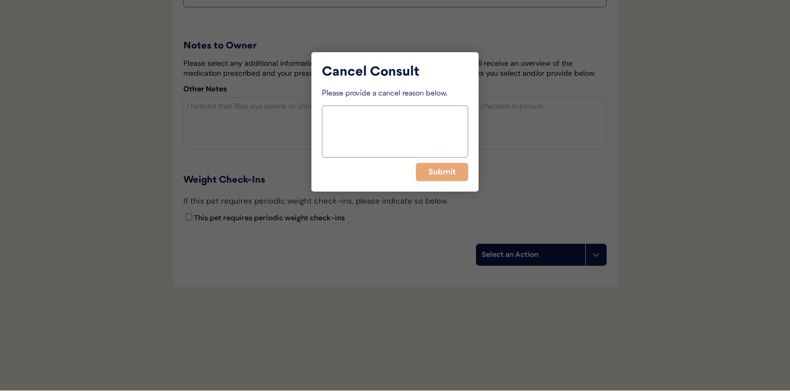
click at [365, 111] on textarea at bounding box center [395, 132] width 146 height 52
paste textarea "Too long of a wait for a video call"
type textarea "Consult canceled: Too long of a wait for a video call"
click at [466, 176] on button "Submit" at bounding box center [442, 172] width 52 height 18
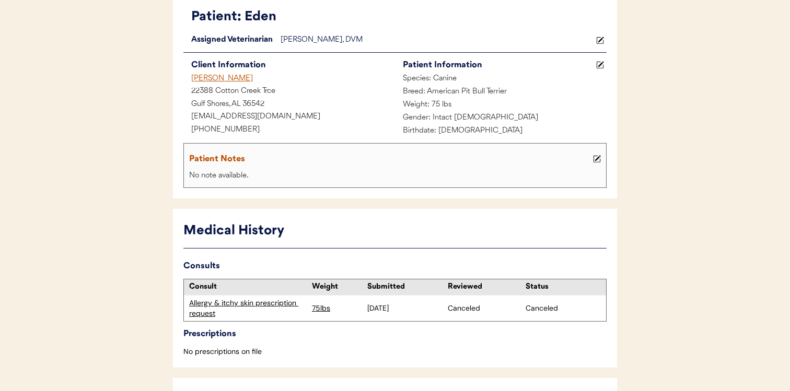
scroll to position [0, 0]
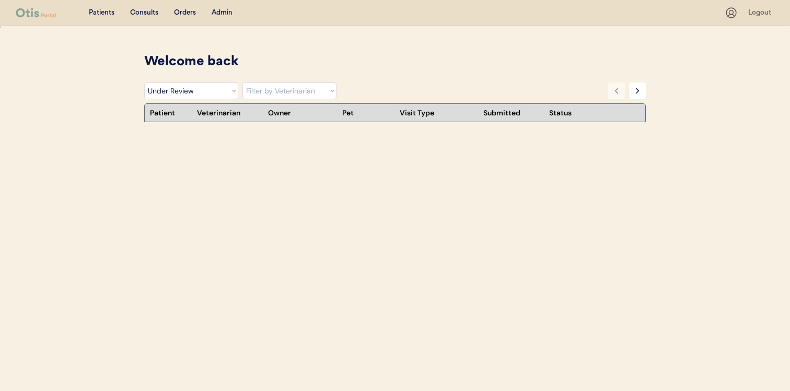
select select ""under_review""
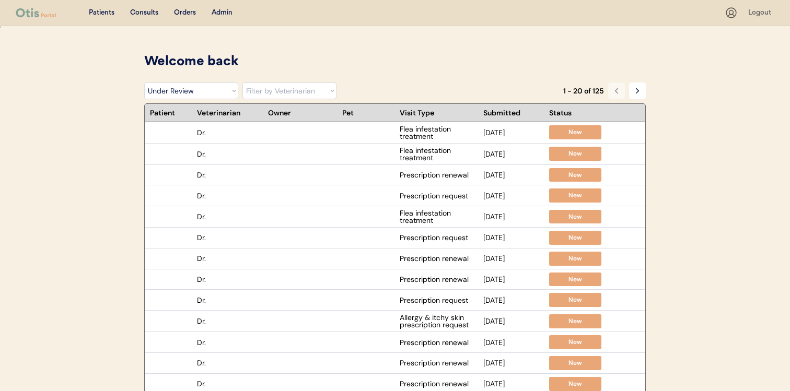
click at [332, 92] on select "Filter by Veterinarian [PERSON_NAME], DVM [PERSON_NAME], DVM Dr. [PERSON_NAME],…" at bounding box center [290, 91] width 94 height 17
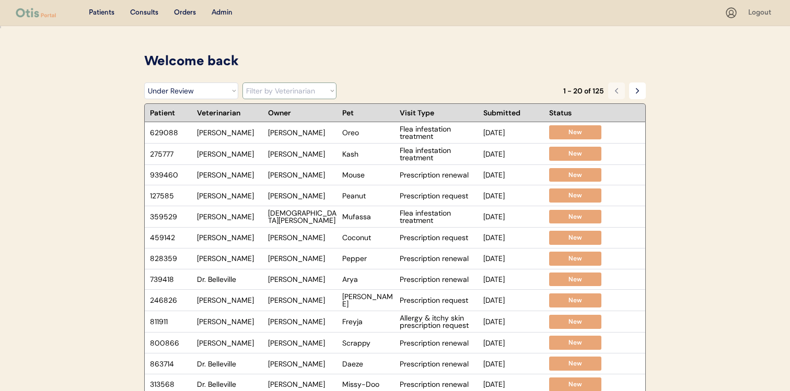
select select ""dr__jamie_clanin""
click at [243, 83] on select "Filter by Veterinarian [PERSON_NAME], DVM [PERSON_NAME], DVM Dr. [PERSON_NAME],…" at bounding box center [290, 91] width 94 height 17
click at [231, 93] on select "Filter by Status Pending Photos Under Review Pending Video Call Video Call Sche…" at bounding box center [191, 91] width 94 height 17
click at [144, 83] on select "Filter by Status Pending Photos Under Review Pending Video Call Video Call Sche…" at bounding box center [191, 91] width 94 height 17
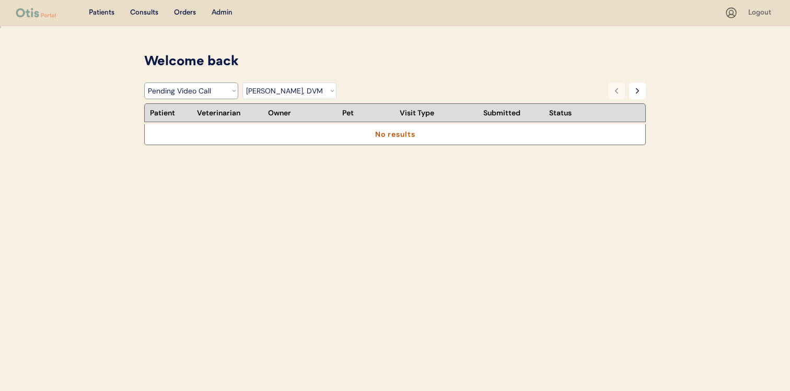
click at [224, 94] on select "Filter by Status Pending Photos Under Review Pending Video Call Video Call Sche…" at bounding box center [191, 91] width 94 height 17
select select ""under_review""
click at [144, 83] on select "Filter by Status Pending Photos Under Review Pending Video Call Video Call Sche…" at bounding box center [191, 91] width 94 height 17
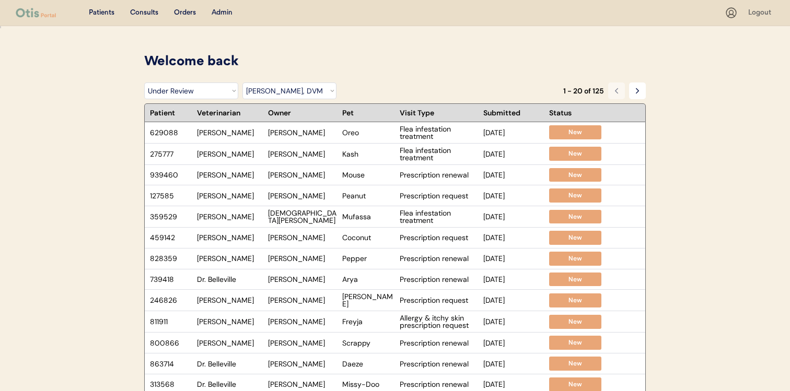
click at [267, 102] on div "Filter by Status Pending Photos Under Review Pending Video Call Video Call Sche…" at bounding box center [395, 93] width 502 height 21
click at [267, 94] on select "Filter by Veterinarian Dr. Erin Belleville, DVM Dr. Jamie Clanin, DVM Dr. Kit W…" at bounding box center [290, 91] width 94 height 17
click at [243, 83] on select "Filter by Veterinarian Dr. Erin Belleville, DVM Dr. Jamie Clanin, DVM Dr. Kit W…" at bounding box center [290, 91] width 94 height 17
click at [270, 94] on select "Filter by Veterinarian Dr. Erin Belleville, DVM Dr. Jamie Clanin, DVM Dr. Kit W…" at bounding box center [290, 91] width 94 height 17
click at [243, 83] on select "Filter by Veterinarian Dr. Erin Belleville, DVM Dr. Jamie Clanin, DVM Dr. Kit W…" at bounding box center [290, 91] width 94 height 17
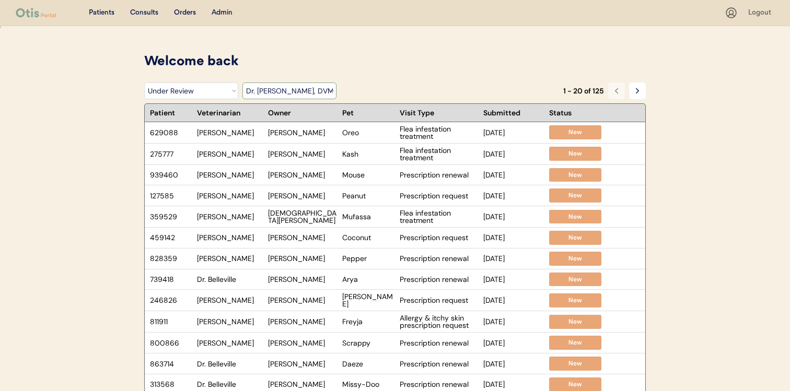
click at [272, 91] on select "Filter by Veterinarian Dr. Erin Belleville, DVM Dr. Jamie Clanin, DVM Dr. Kit W…" at bounding box center [290, 91] width 94 height 17
select select ""dr__jamie_clanin""
click at [243, 83] on select "Filter by Veterinarian Dr. Erin Belleville, DVM Dr. Jamie Clanin, DVM Dr. Kit W…" at bounding box center [290, 91] width 94 height 17
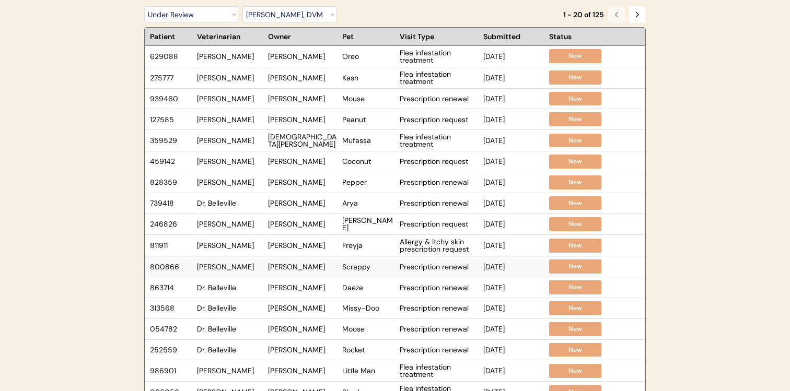
scroll to position [88, 0]
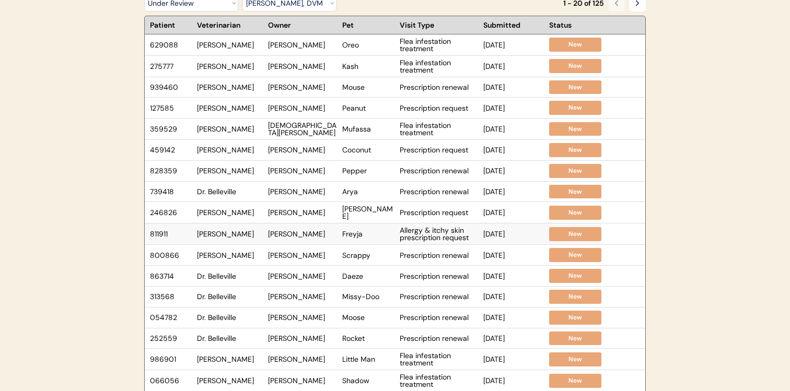
click at [293, 232] on div "Amanda Glesias" at bounding box center [302, 234] width 69 height 7
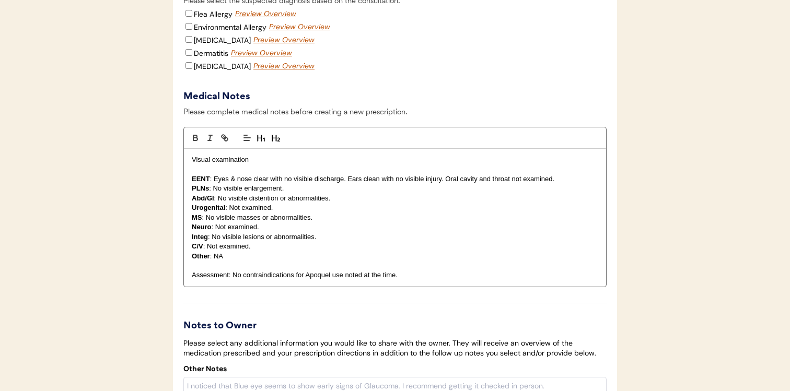
scroll to position [2186, 0]
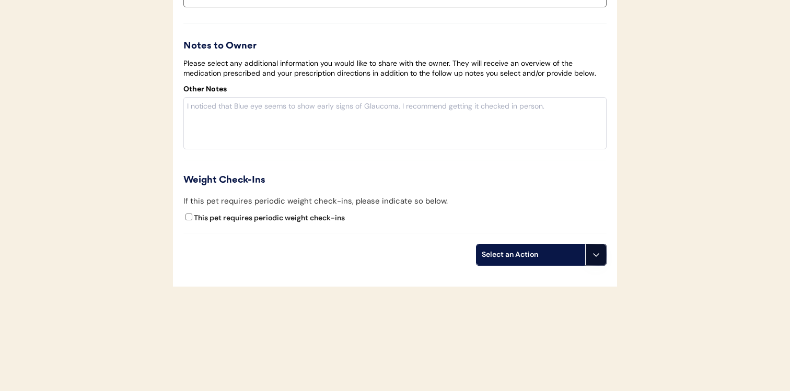
click at [598, 254] on icon at bounding box center [596, 255] width 8 height 8
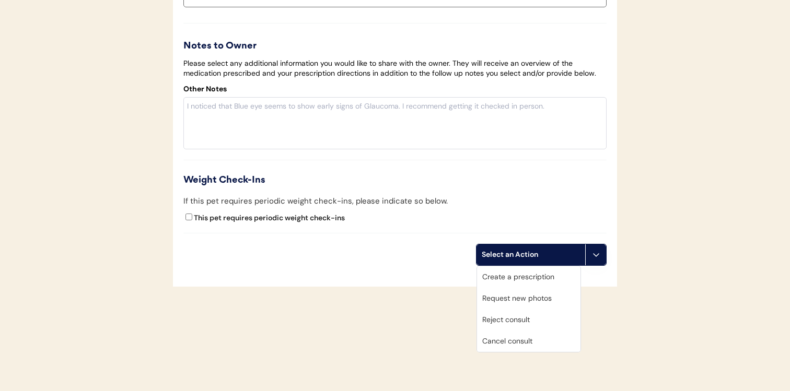
click at [540, 340] on div "Cancel consult" at bounding box center [528, 341] width 103 height 21
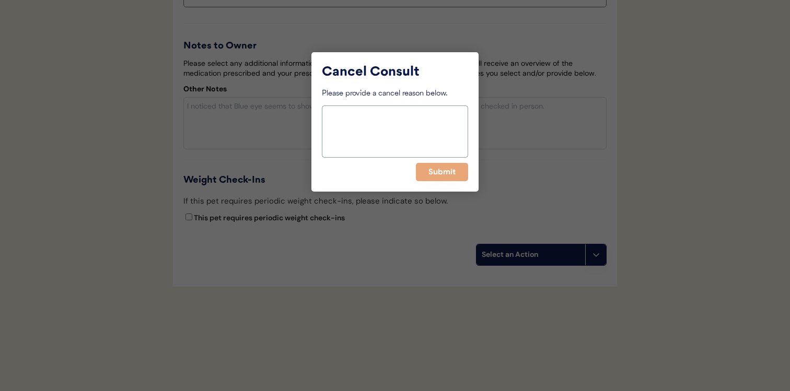
click at [408, 133] on textarea at bounding box center [395, 132] width 146 height 52
paste textarea "This one included in the notes that the pet has an autoimmune disease. I am not…"
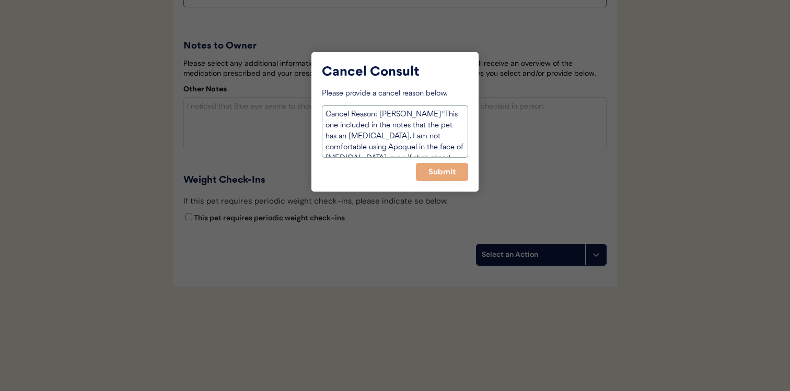
scroll to position [32, 0]
type textarea "Cancel Reason: Dr. Clanin "This one included in the notes that the pet has an a…"
click at [441, 185] on div "Cancel Consult Please provide a cancel reason below. Cancel Reason: Dr. Clanin …" at bounding box center [395, 122] width 167 height 140
click at [441, 171] on button "Submit" at bounding box center [442, 172] width 52 height 18
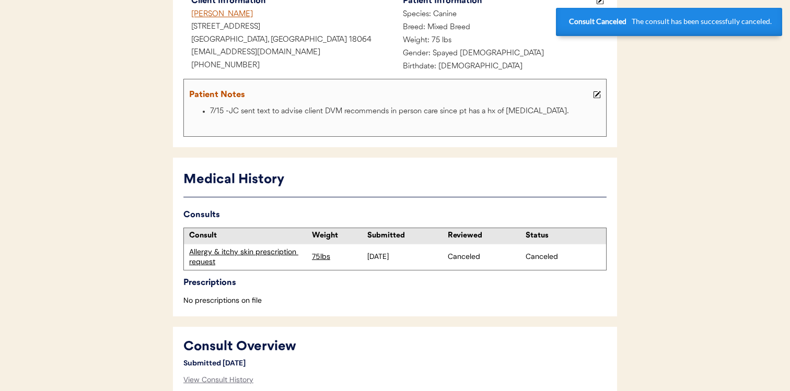
scroll to position [0, 0]
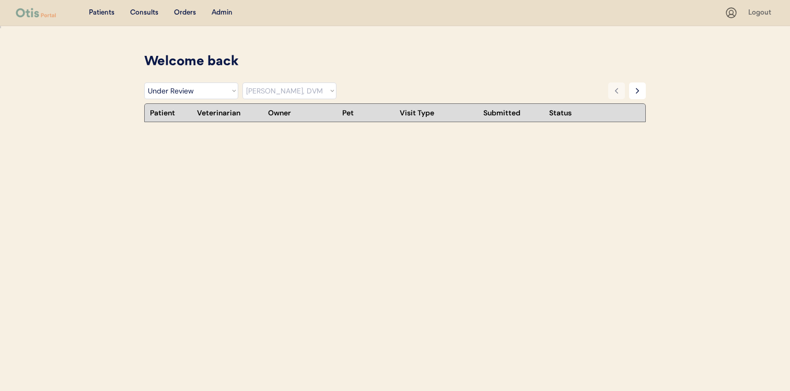
select select ""under_review""
select select ""dr__jamie_clanin""
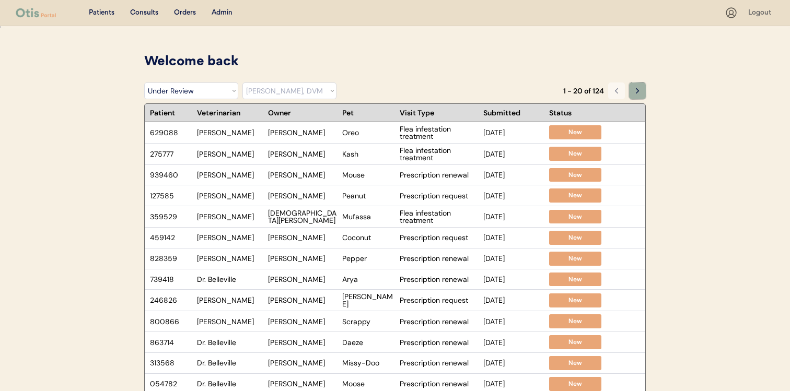
click at [630, 86] on button at bounding box center [637, 91] width 17 height 17
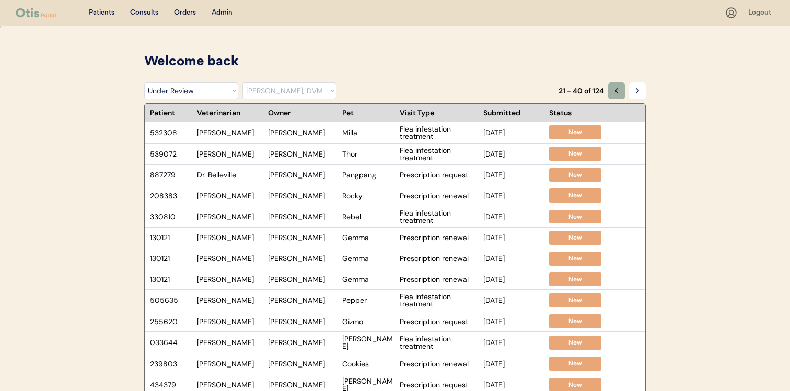
click at [615, 90] on icon at bounding box center [617, 91] width 8 height 8
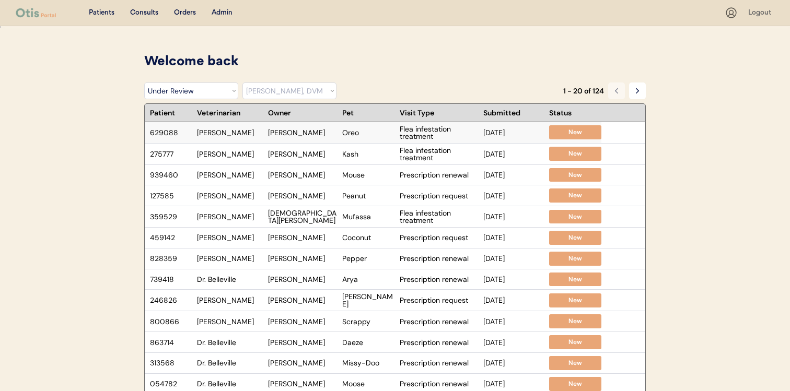
click at [385, 135] on div "Oreo" at bounding box center [368, 132] width 52 height 7
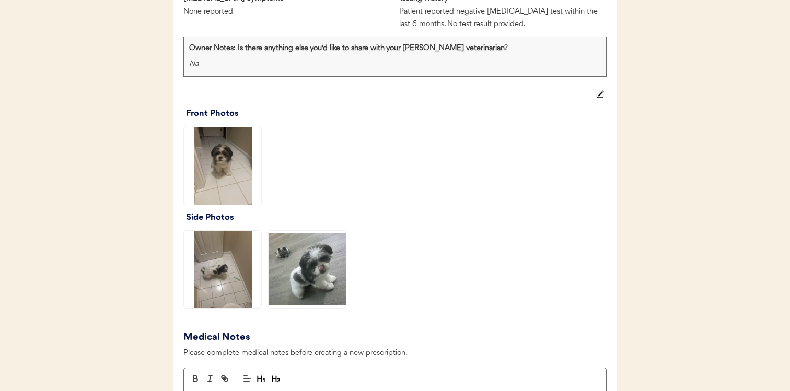
scroll to position [770, 0]
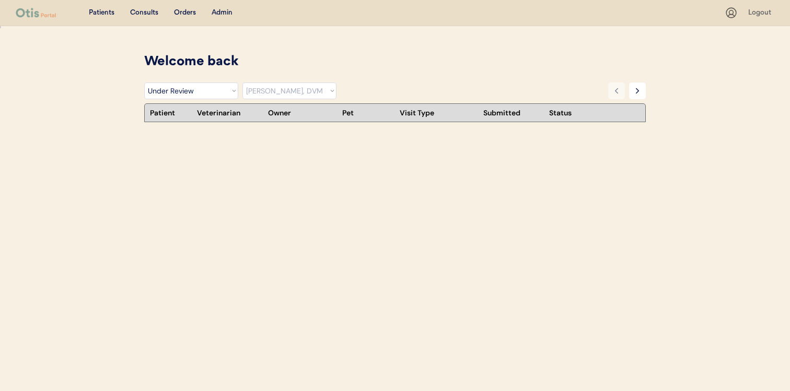
select select ""under_review""
select select ""dr__jamie_clanin""
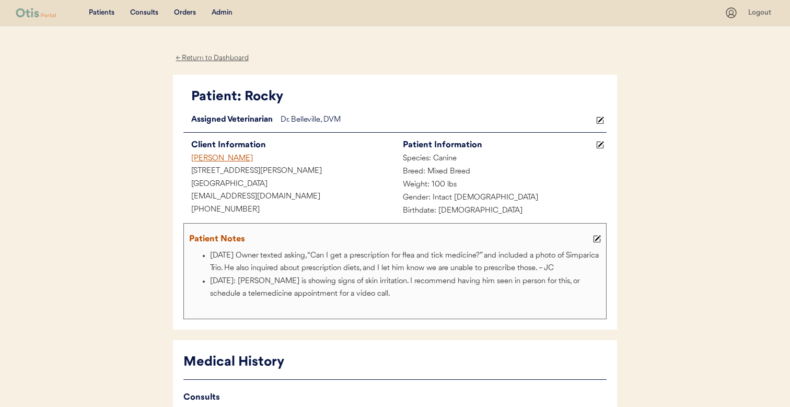
click at [225, 8] on div "Admin" at bounding box center [222, 13] width 21 height 10
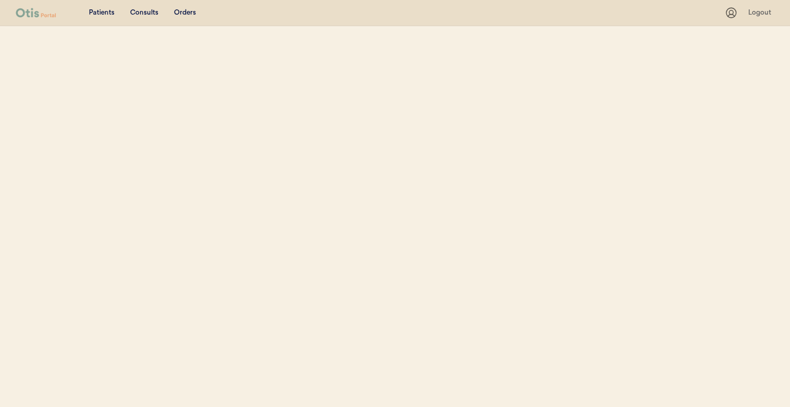
select select ""Name""
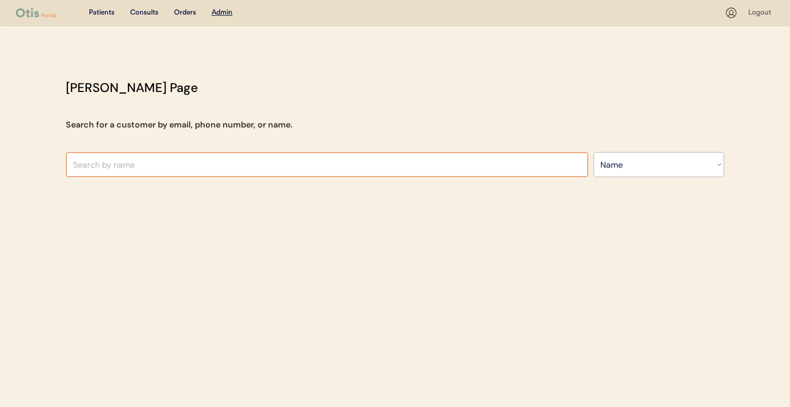
click at [241, 160] on input "text" at bounding box center [327, 164] width 523 height 25
type input "[PERSON_NAME]"
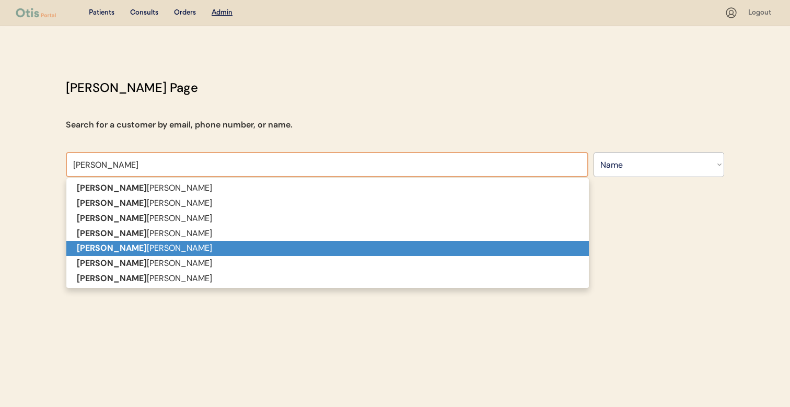
type input "[PERSON_NAME] [PERSON_NAME]"
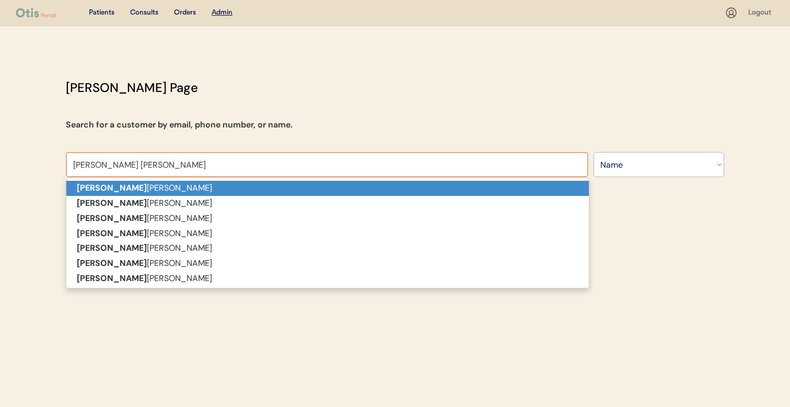
type input "[PERSON_NAME]"
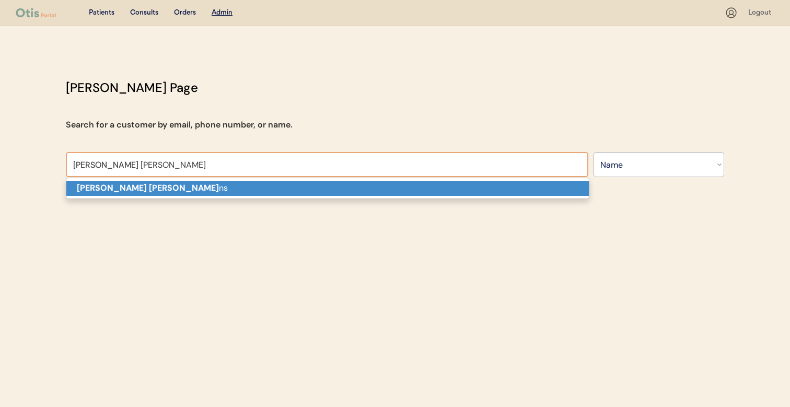
click at [220, 188] on p "Samantha Steve ns" at bounding box center [327, 188] width 523 height 15
type input "[PERSON_NAME]"
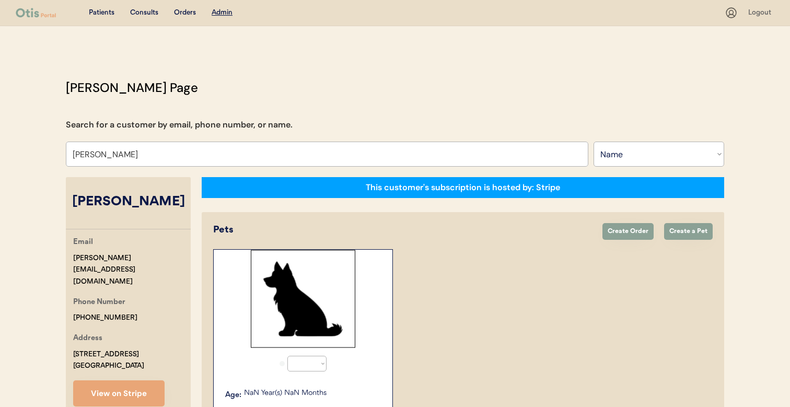
select select "true"
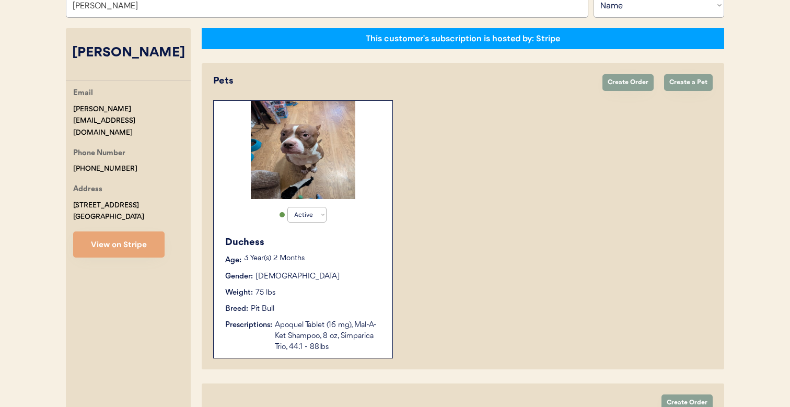
scroll to position [148, 0]
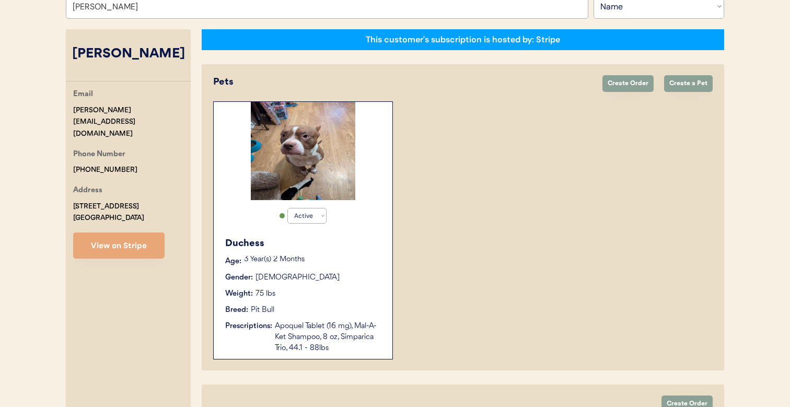
type input "Samantha Stevens"
click at [514, 277] on div "Active Active Inactive Duchess Age: 3 Year(s) 2 Months Gender: Female Weight: 7…" at bounding box center [463, 230] width 500 height 258
click at [358, 279] on div "Gender: Female" at bounding box center [303, 277] width 157 height 11
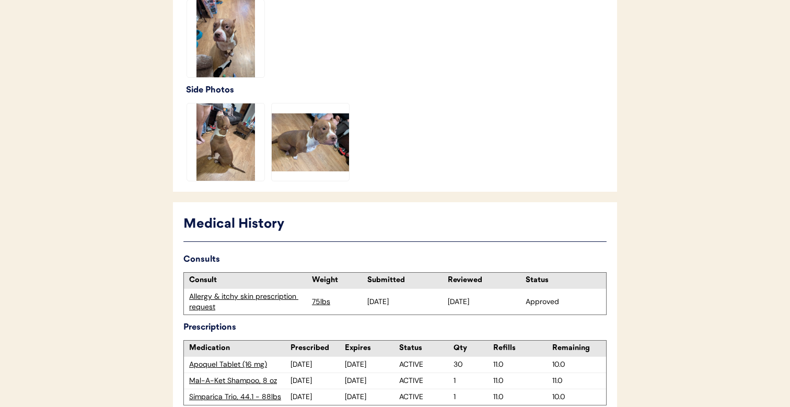
scroll to position [412, 0]
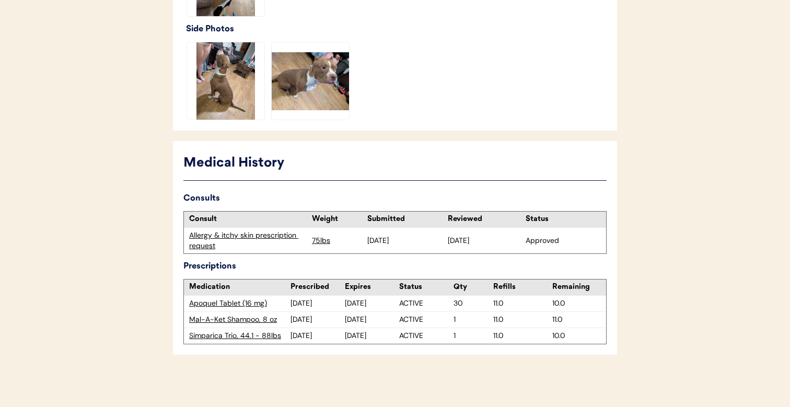
click at [259, 231] on div "Allergy & itchy skin prescription request" at bounding box center [248, 241] width 118 height 20
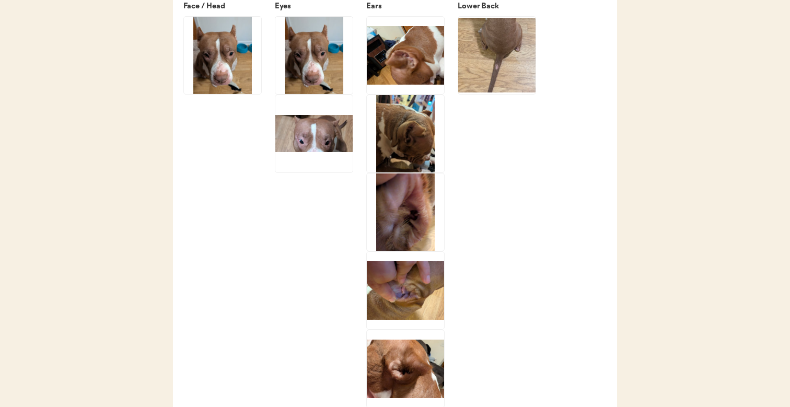
scroll to position [1768, 0]
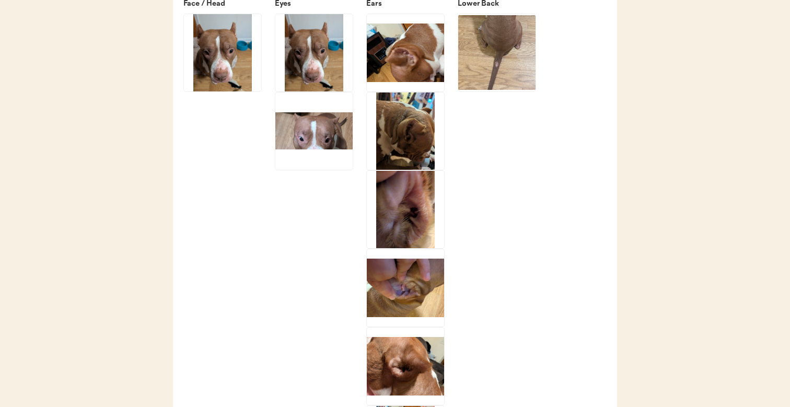
click at [237, 64] on img at bounding box center [222, 52] width 77 height 77
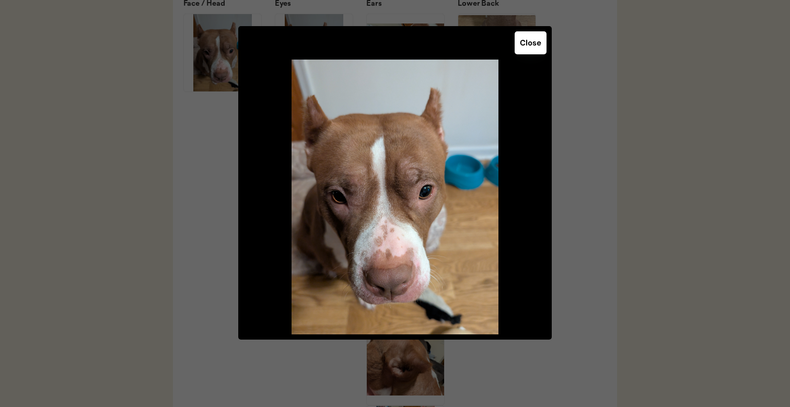
click at [200, 190] on div at bounding box center [395, 203] width 790 height 407
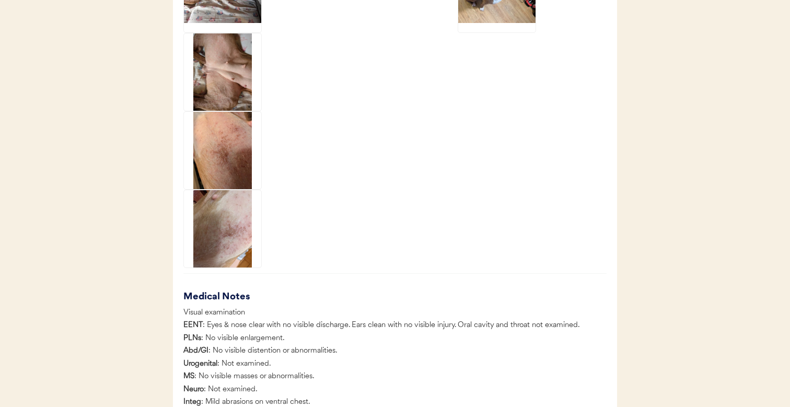
scroll to position [2399, 0]
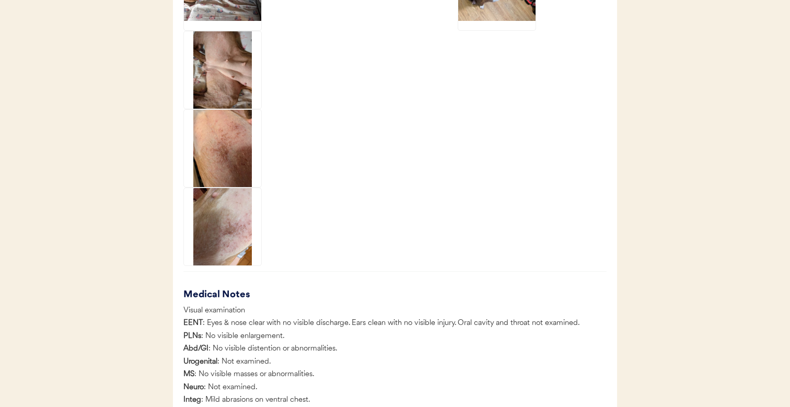
click at [199, 237] on img at bounding box center [222, 226] width 77 height 77
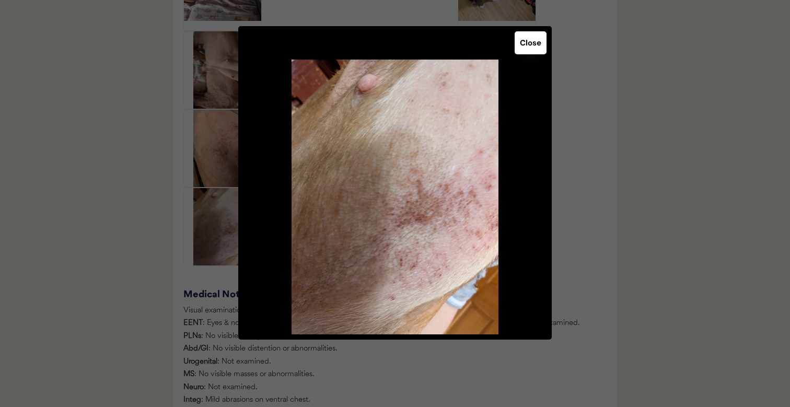
click at [161, 228] on div at bounding box center [395, 203] width 790 height 407
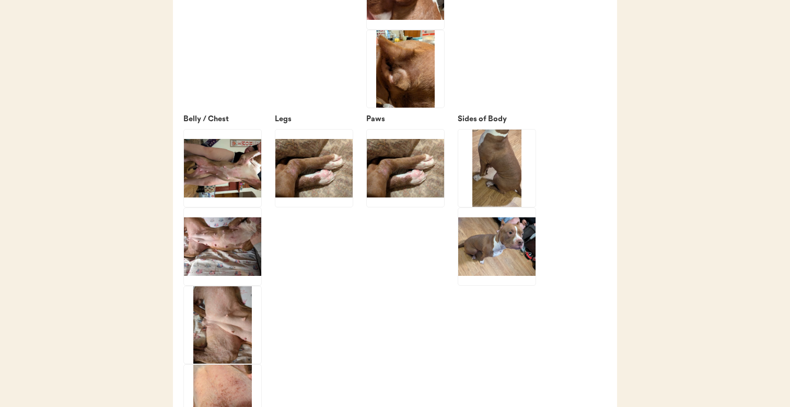
scroll to position [2142, 0]
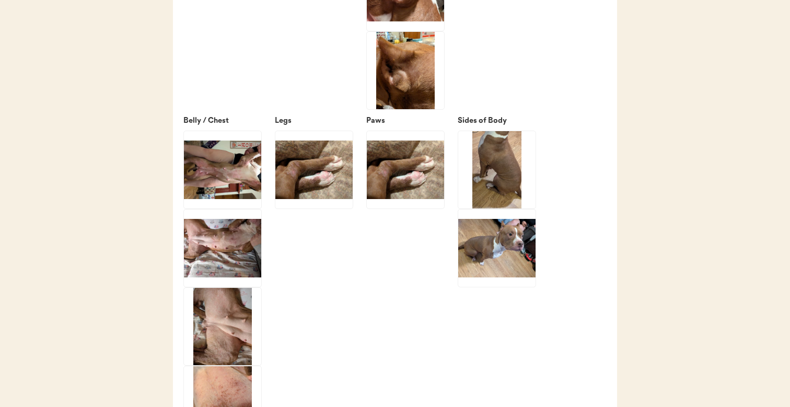
click at [321, 187] on img at bounding box center [313, 169] width 77 height 77
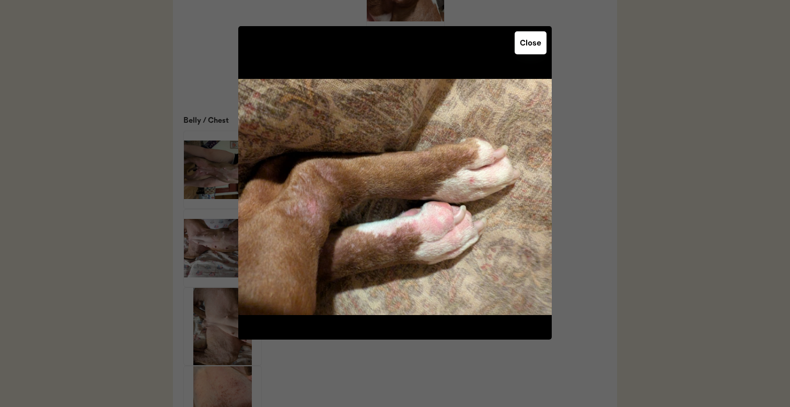
click at [119, 178] on div at bounding box center [395, 203] width 790 height 407
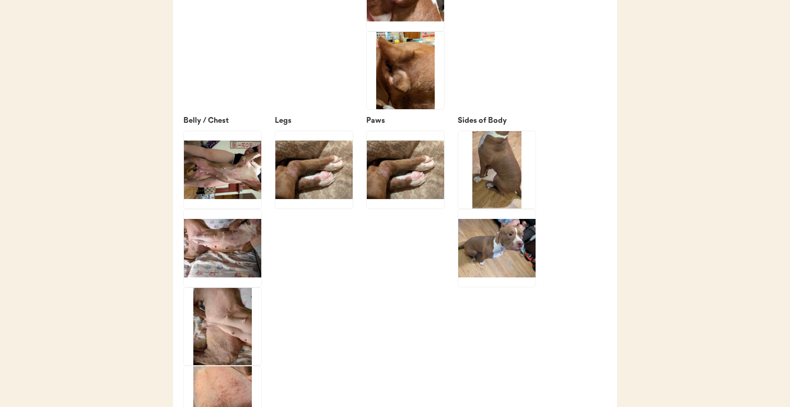
click at [192, 246] on img at bounding box center [222, 248] width 77 height 77
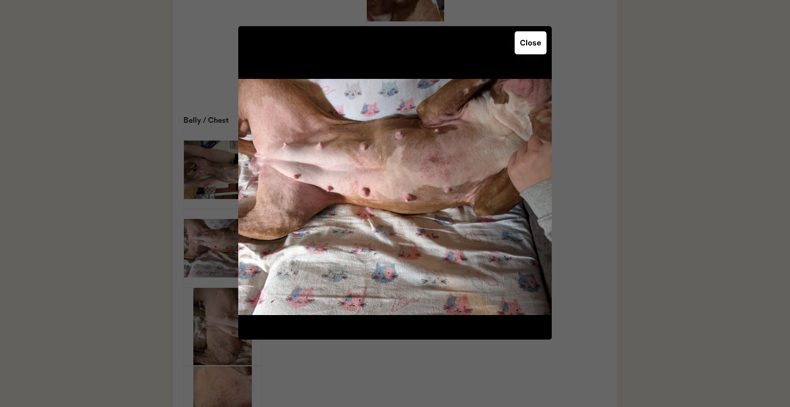
click at [125, 224] on div at bounding box center [395, 203] width 790 height 407
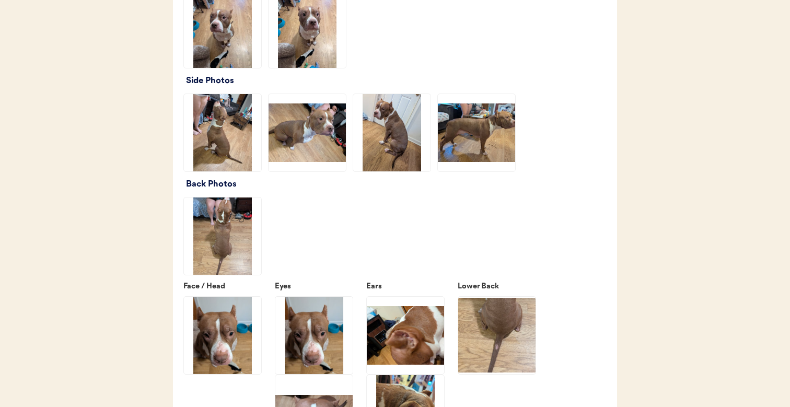
scroll to position [1508, 0]
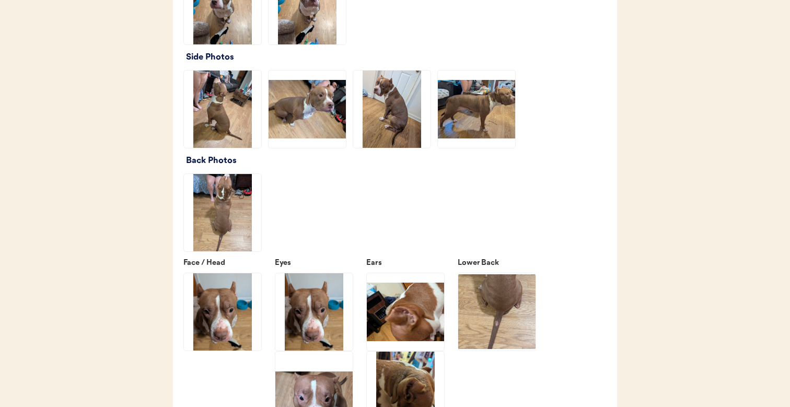
click at [405, 110] on img at bounding box center [391, 109] width 77 height 77
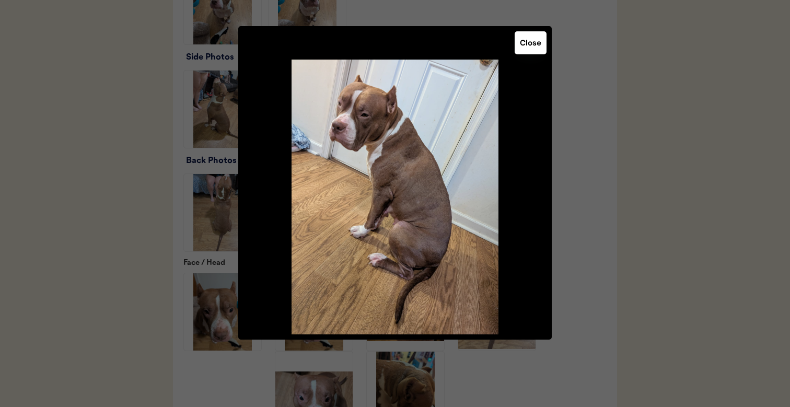
click at [598, 139] on div at bounding box center [395, 203] width 790 height 407
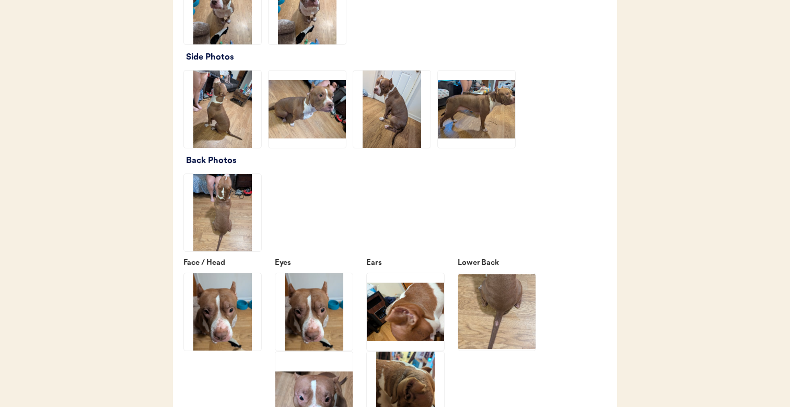
click at [516, 138] on div at bounding box center [479, 109] width 85 height 78
click at [513, 137] on img at bounding box center [476, 109] width 77 height 77
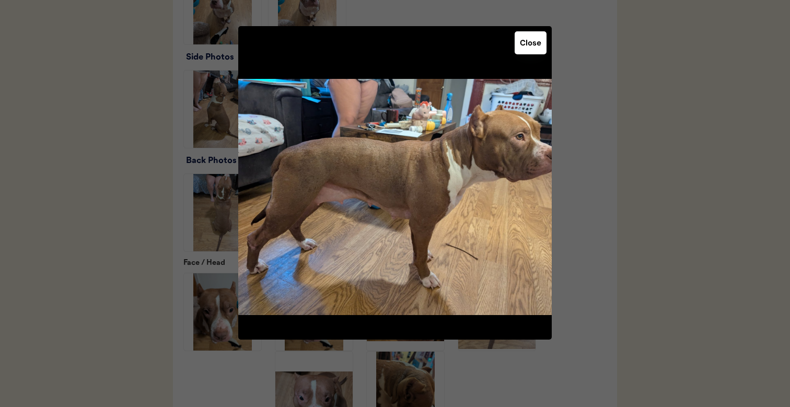
click at [612, 142] on div at bounding box center [395, 203] width 790 height 407
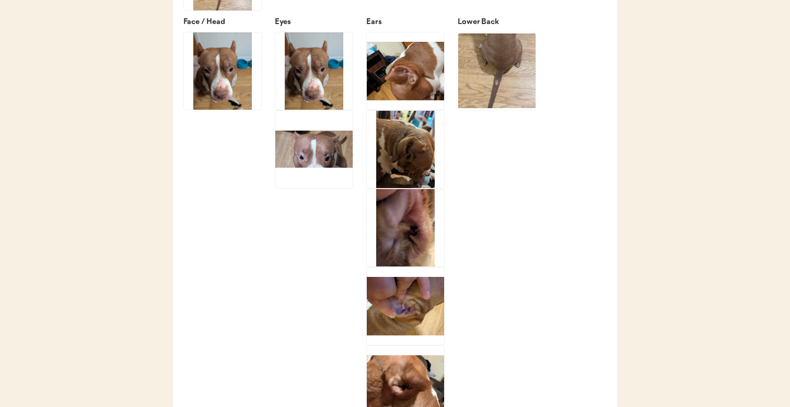
scroll to position [1755, 0]
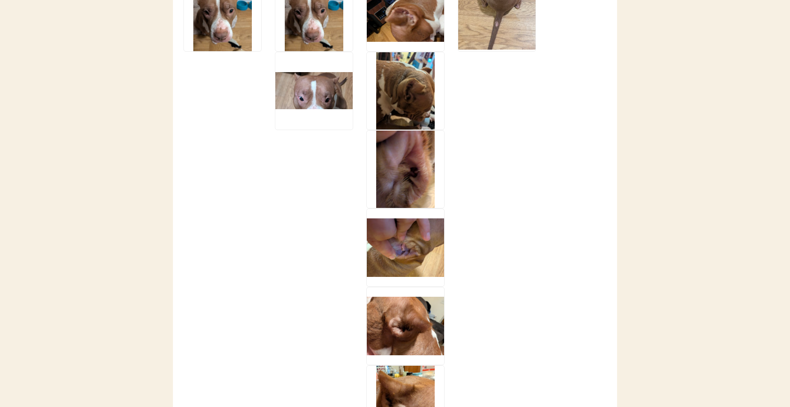
click at [404, 201] on img at bounding box center [405, 169] width 77 height 77
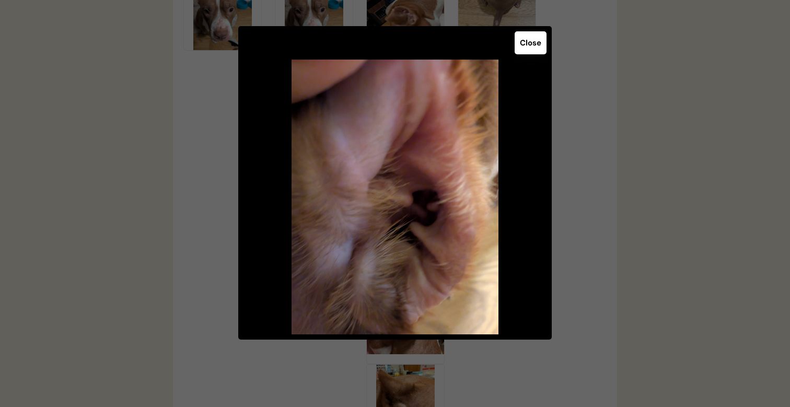
click at [153, 248] on div at bounding box center [395, 203] width 790 height 407
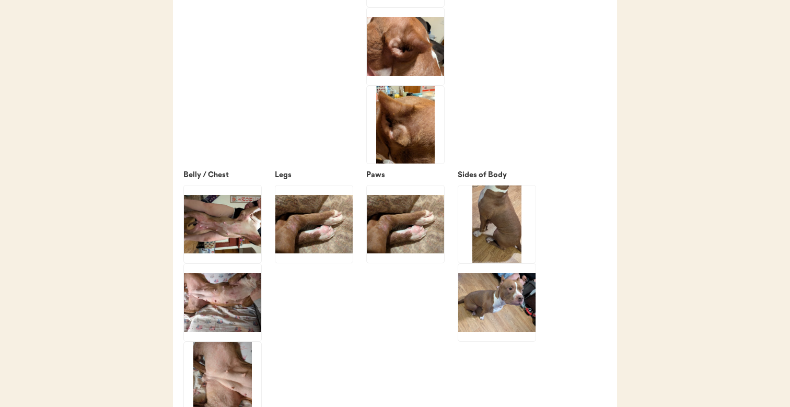
scroll to position [2093, 0]
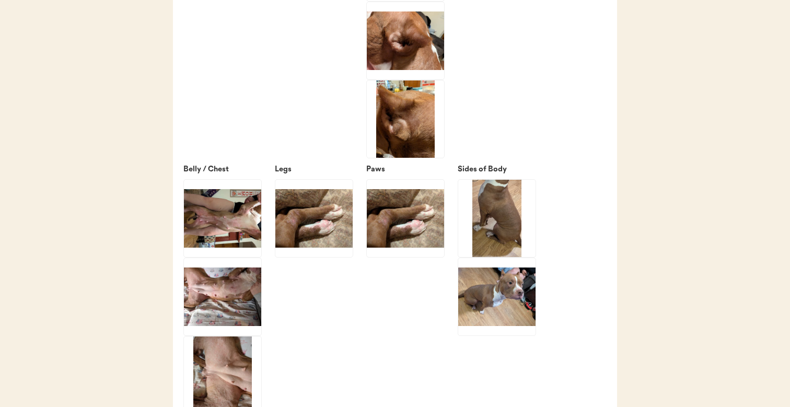
click at [297, 238] on img at bounding box center [313, 218] width 77 height 77
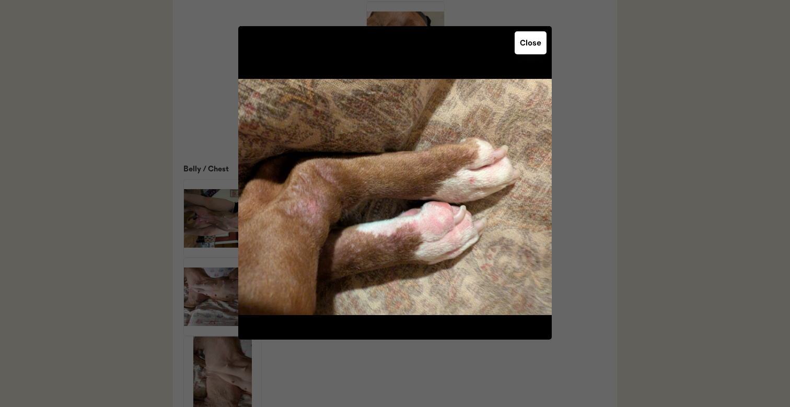
click at [101, 270] on div at bounding box center [395, 203] width 790 height 407
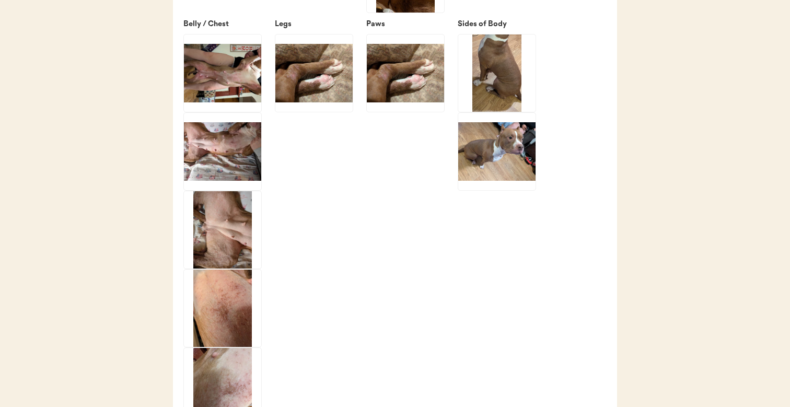
scroll to position [2236, 0]
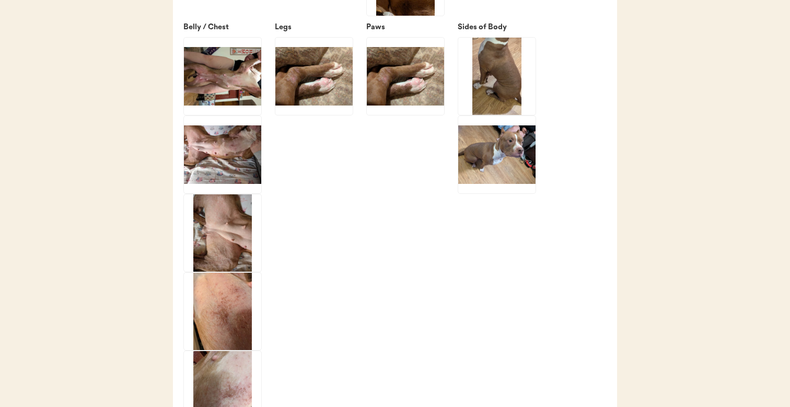
click at [225, 167] on img at bounding box center [222, 154] width 77 height 77
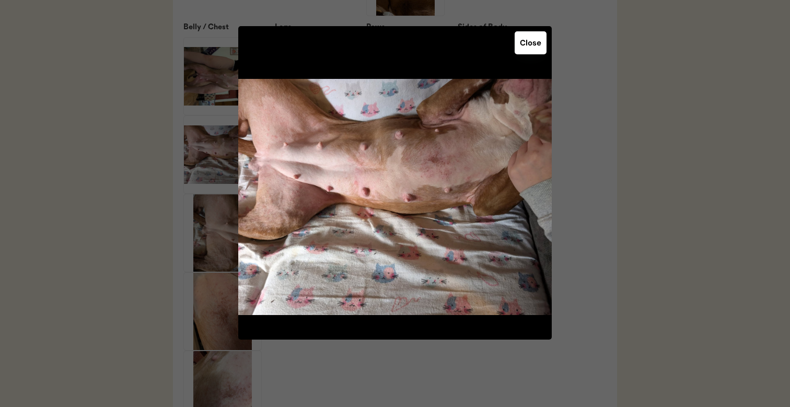
click at [109, 184] on div at bounding box center [395, 203] width 790 height 407
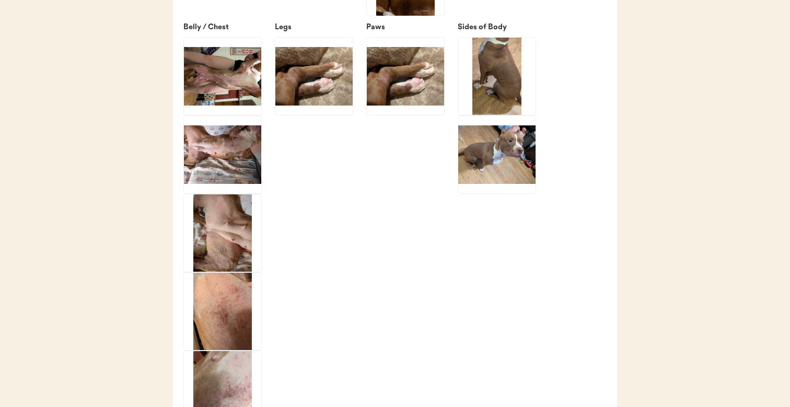
click at [189, 95] on img at bounding box center [222, 76] width 77 height 77
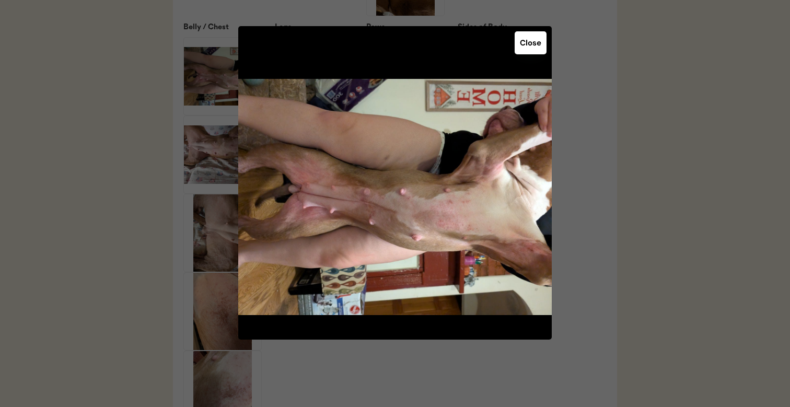
click at [157, 113] on div at bounding box center [395, 203] width 790 height 407
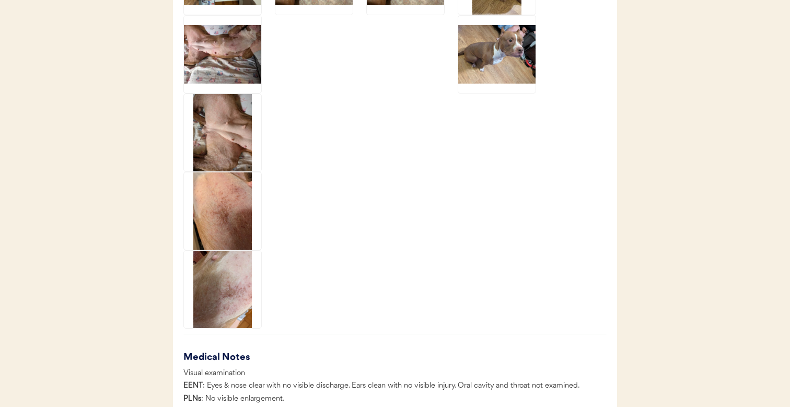
scroll to position [2338, 0]
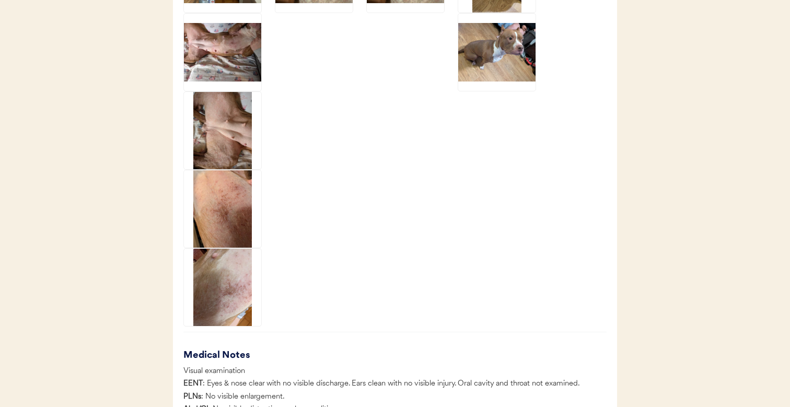
click at [218, 233] on img at bounding box center [222, 208] width 77 height 77
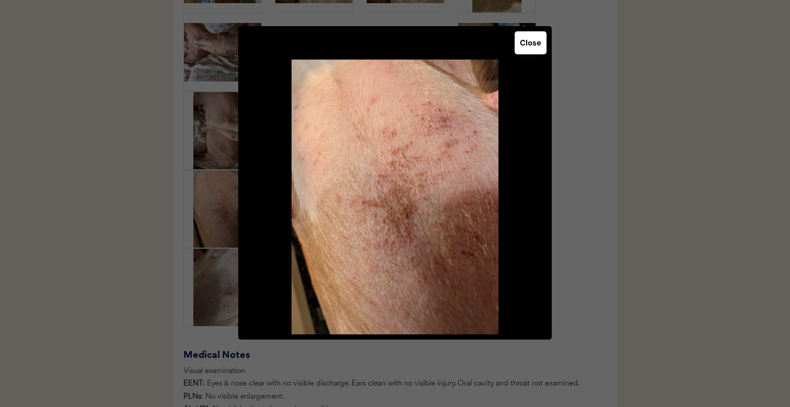
click at [218, 292] on div at bounding box center [395, 203] width 790 height 407
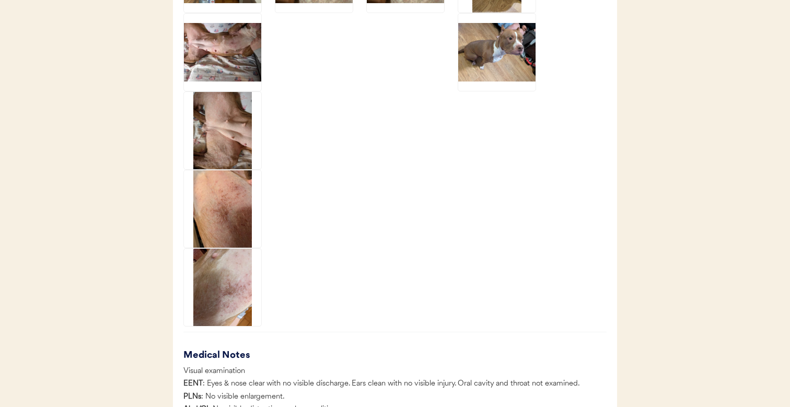
click at [220, 290] on img at bounding box center [222, 287] width 77 height 77
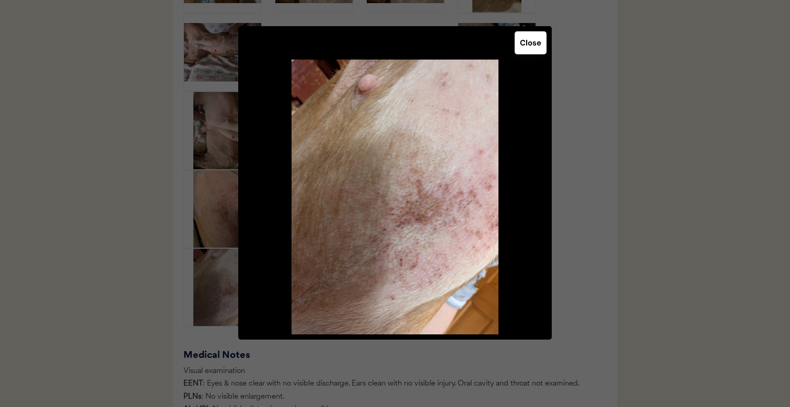
click at [218, 132] on div at bounding box center [395, 203] width 790 height 407
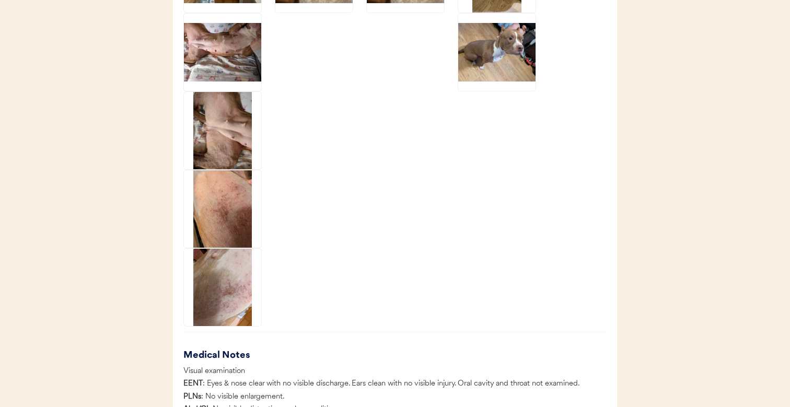
click at [224, 131] on img at bounding box center [222, 130] width 77 height 77
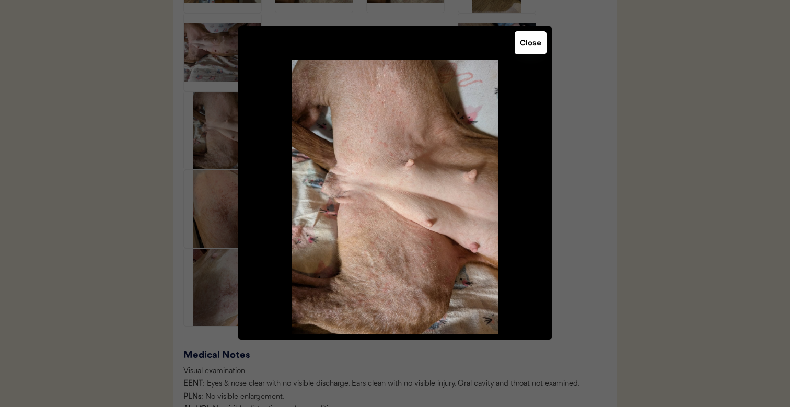
click at [123, 130] on div at bounding box center [395, 203] width 790 height 407
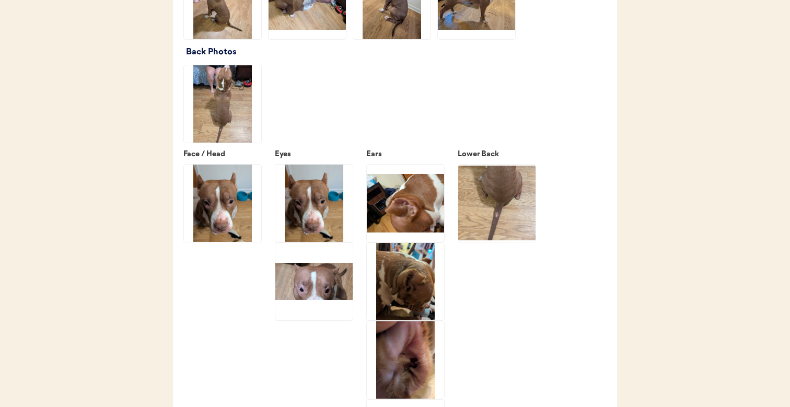
scroll to position [1618, 0]
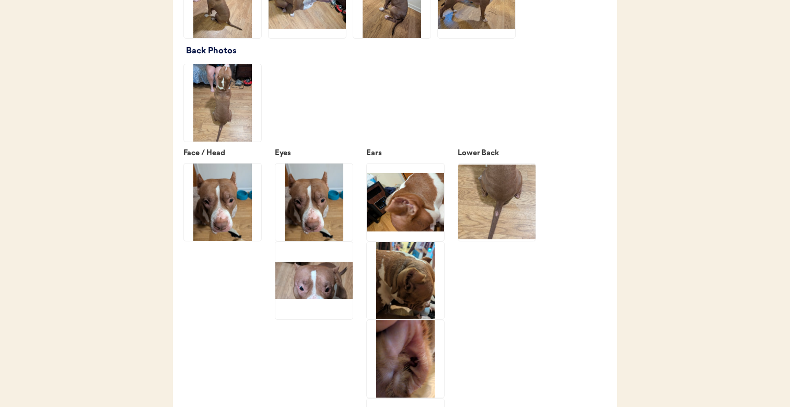
click at [506, 223] on img at bounding box center [496, 202] width 77 height 77
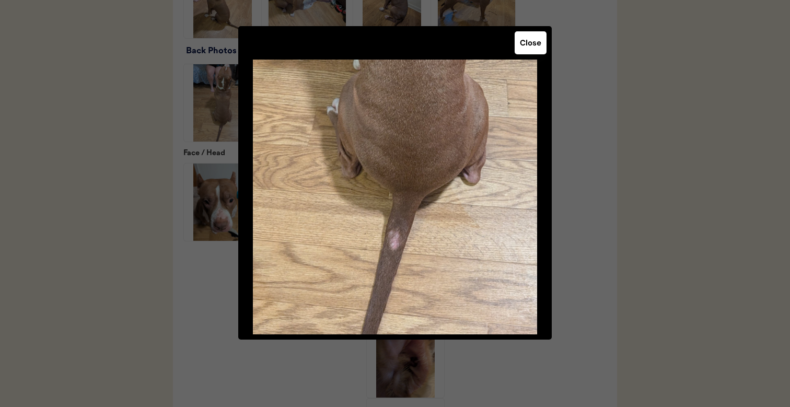
click at [629, 246] on div at bounding box center [395, 203] width 790 height 407
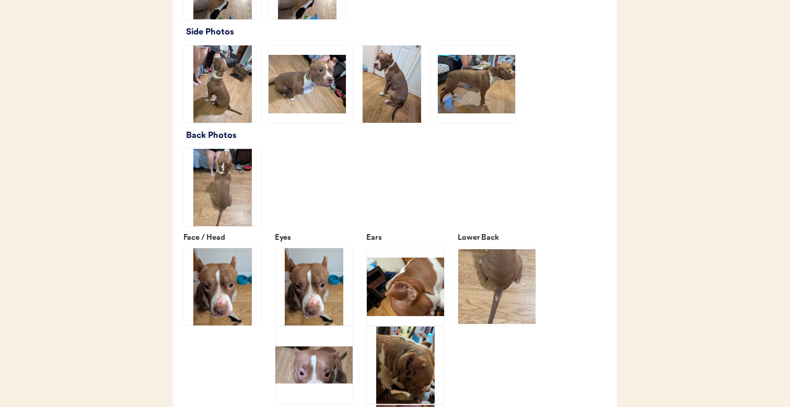
scroll to position [1537, 0]
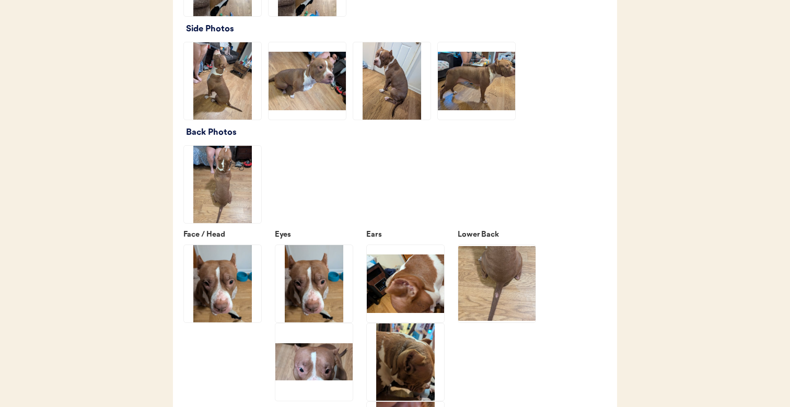
click at [205, 203] on img at bounding box center [222, 184] width 77 height 77
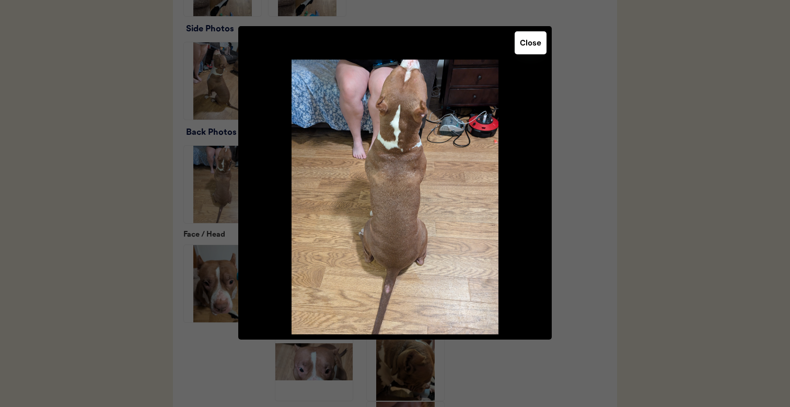
click at [161, 205] on div at bounding box center [395, 203] width 790 height 407
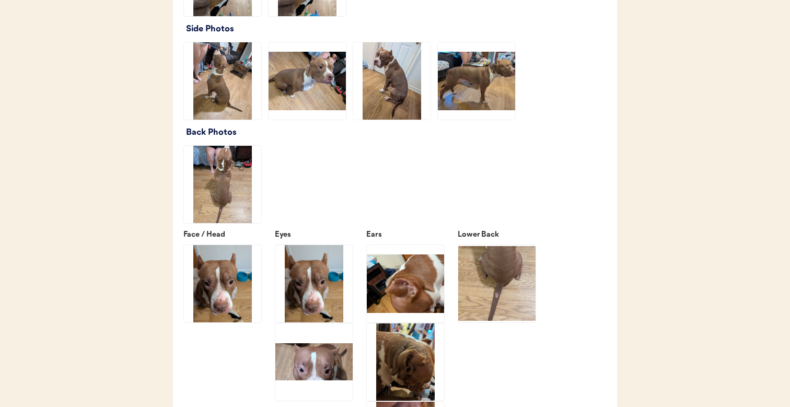
click at [213, 100] on img at bounding box center [222, 80] width 77 height 77
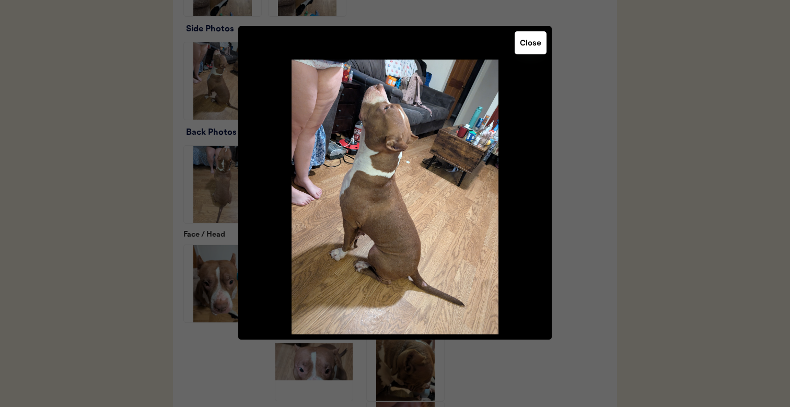
click at [157, 120] on div at bounding box center [395, 203] width 790 height 407
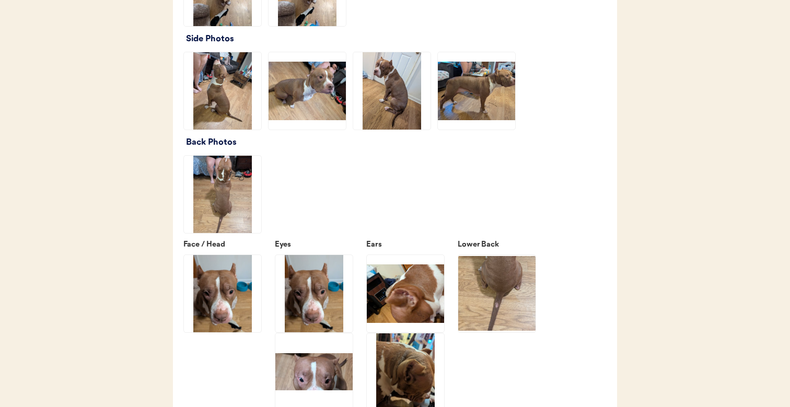
scroll to position [1526, 0]
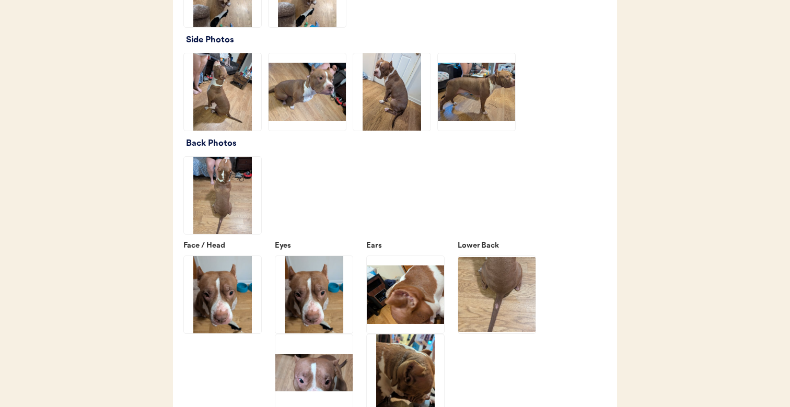
click at [501, 307] on img at bounding box center [496, 294] width 77 height 77
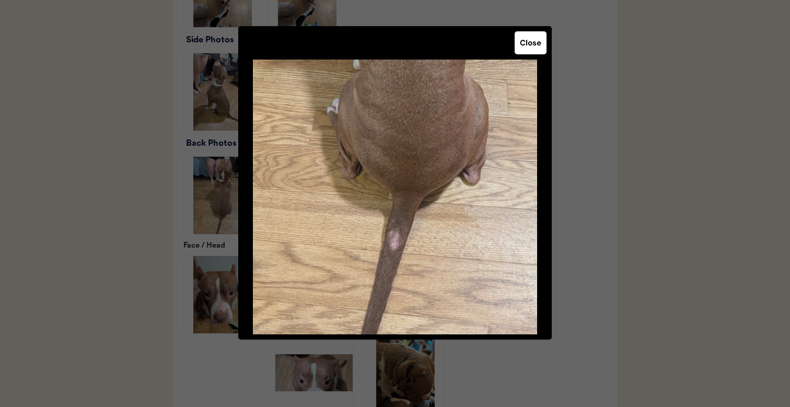
click at [619, 273] on div at bounding box center [395, 203] width 790 height 407
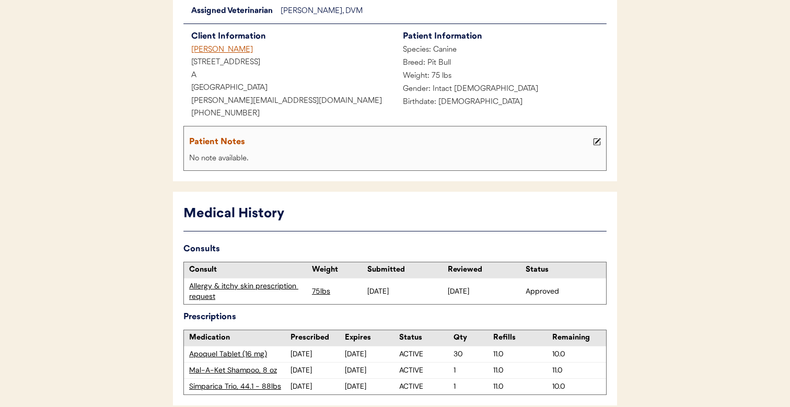
scroll to position [0, 0]
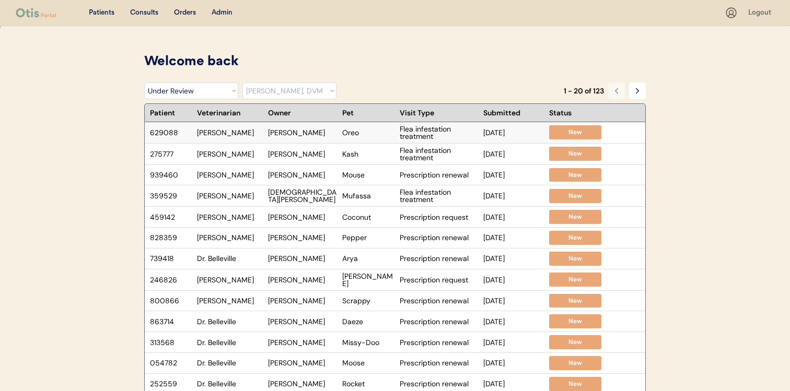
select select ""under_review""
select select ""dr__jamie_clanin""
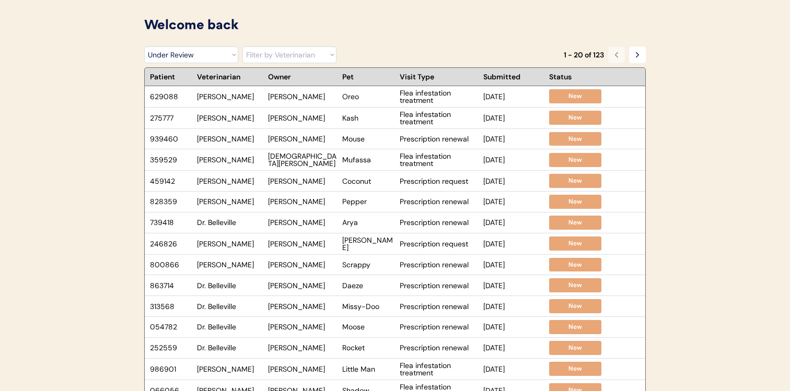
scroll to position [38, 0]
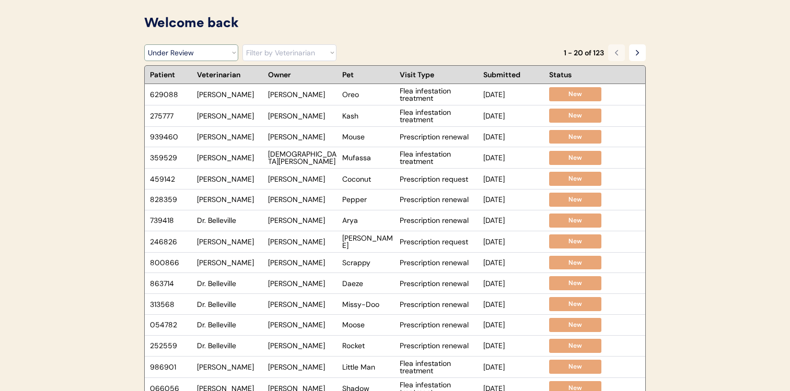
click at [213, 55] on select "Filter by Status Pending Photos Under Review Pending Video Call Video Call Sche…" at bounding box center [191, 52] width 94 height 17
select select ""rejected""
click at [144, 44] on select "Filter by Status Pending Photos Under Review Pending Video Call Video Call Sche…" at bounding box center [191, 52] width 94 height 17
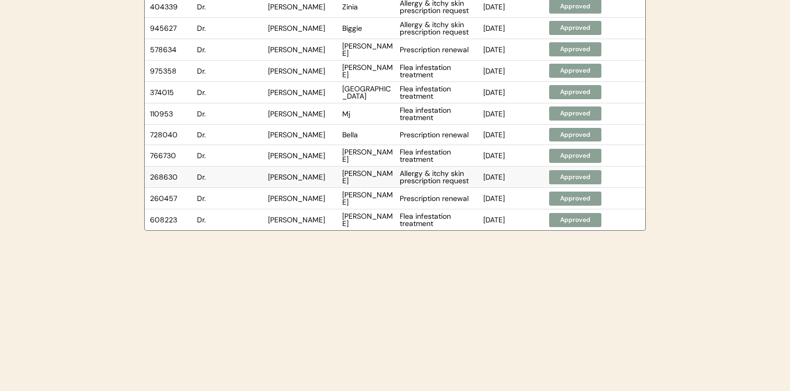
scroll to position [0, 0]
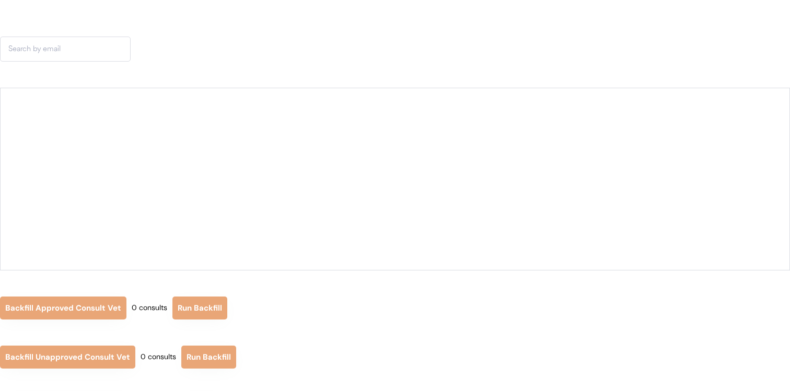
scroll to position [27, 0]
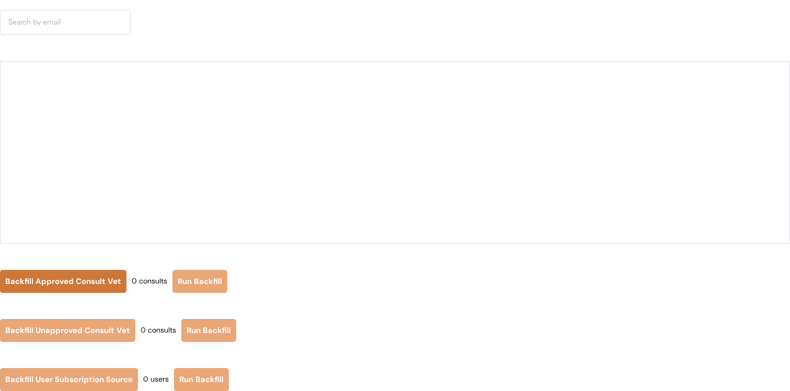
click at [97, 278] on button "Backfill Approved Consult Vet" at bounding box center [63, 281] width 126 height 23
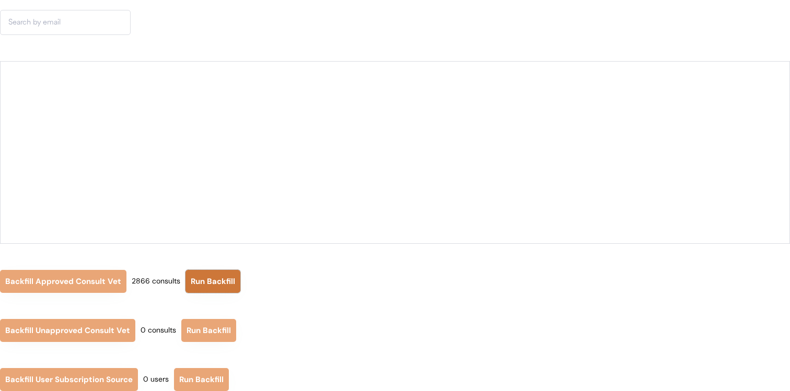
click at [196, 281] on button "Run Backfill" at bounding box center [213, 281] width 55 height 23
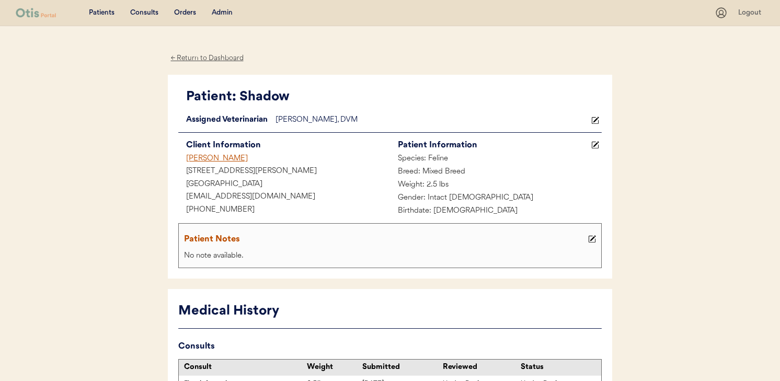
scroll to position [64, 0]
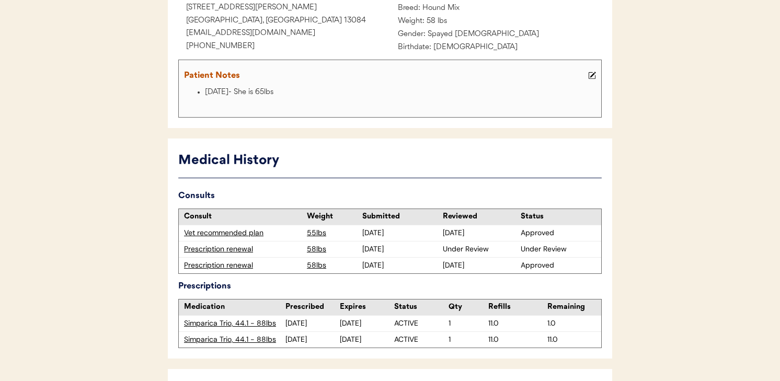
scroll to position [174, 0]
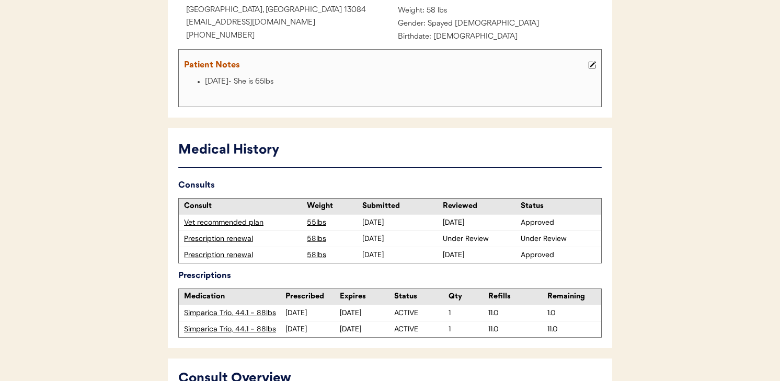
click at [245, 240] on div "Prescription renewal" at bounding box center [243, 239] width 118 height 10
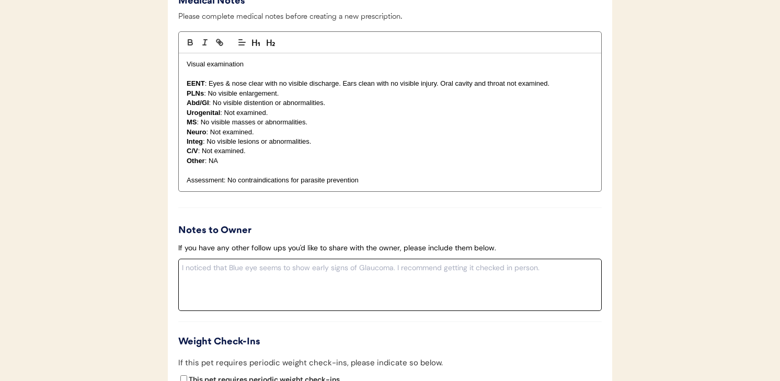
scroll to position [1311, 0]
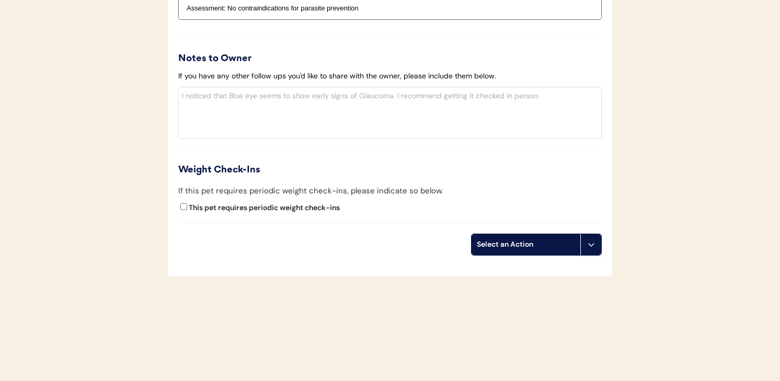
click at [585, 245] on button at bounding box center [590, 244] width 21 height 21
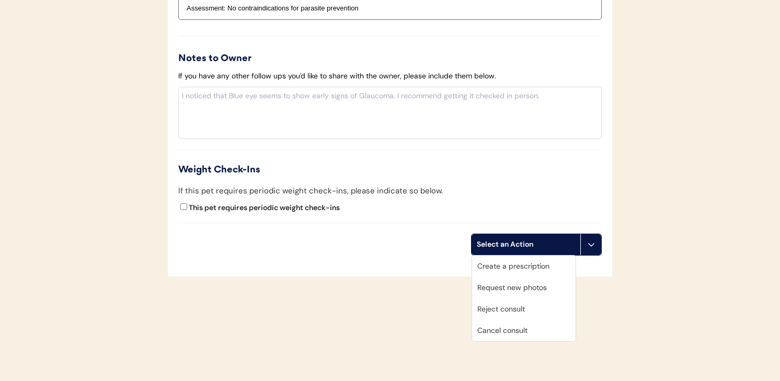
click at [539, 331] on div "Cancel consult" at bounding box center [523, 330] width 103 height 21
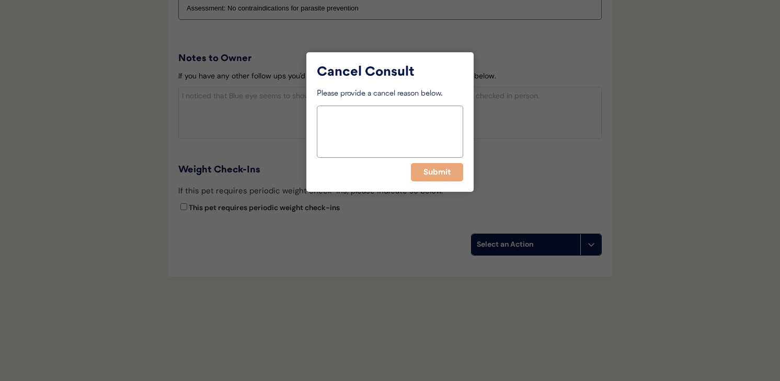
click at [429, 153] on textarea at bounding box center [390, 132] width 146 height 52
type textarea "Cancel consult: duplicate submission"
click at [434, 164] on button "Submit" at bounding box center [437, 172] width 52 height 18
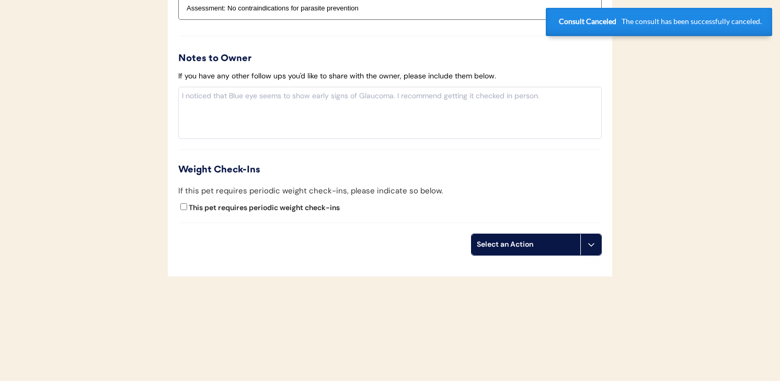
scroll to position [966, 0]
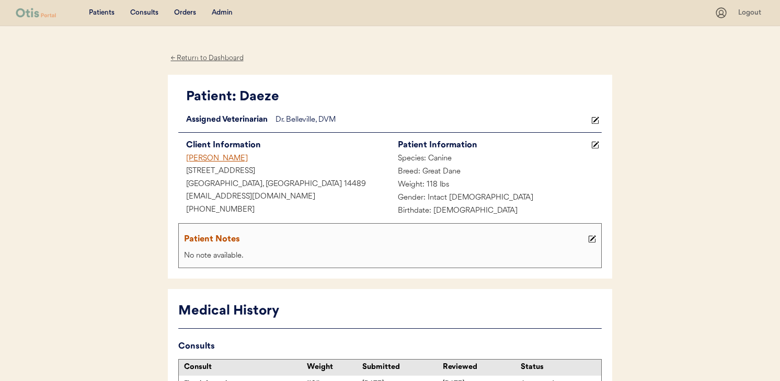
click at [234, 157] on div "[PERSON_NAME]" at bounding box center [284, 159] width 212 height 13
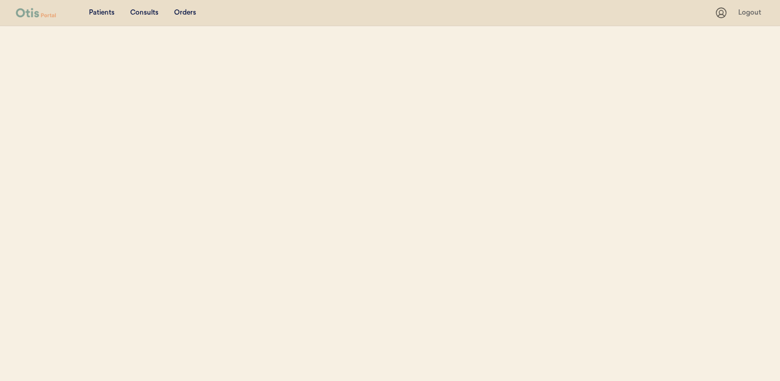
select select ""Name""
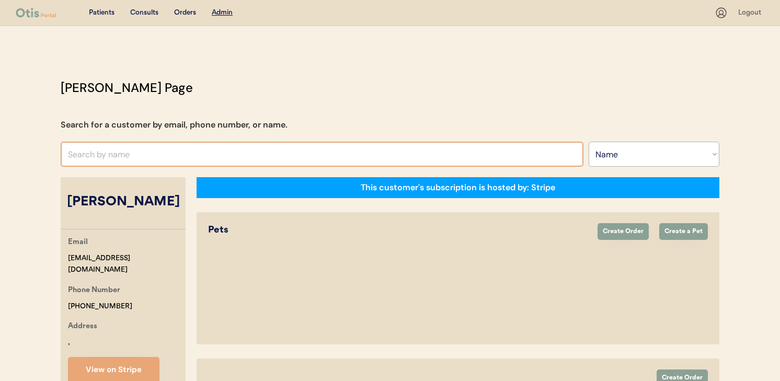
select select "true"
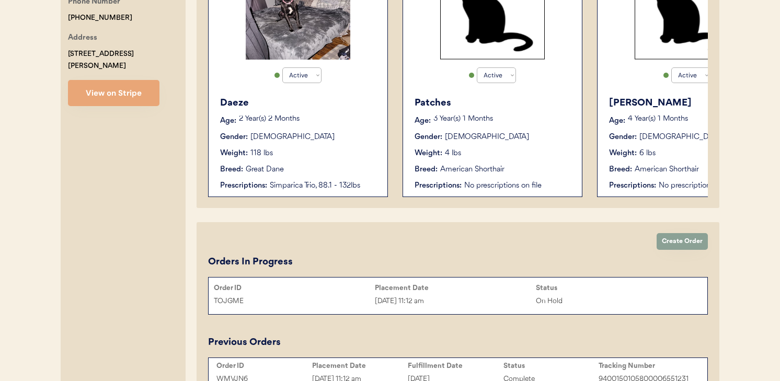
scroll to position [202, 0]
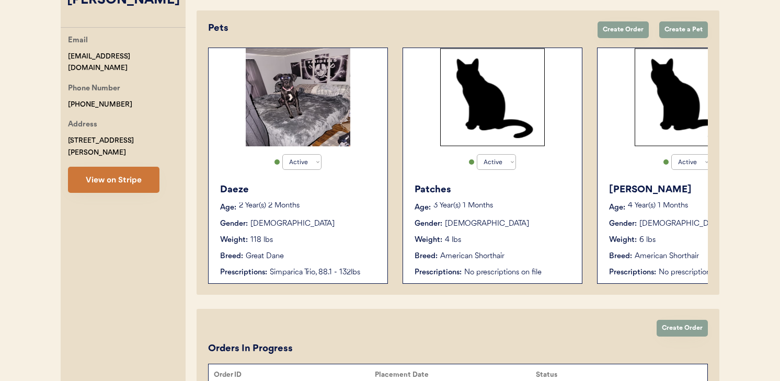
click at [136, 167] on button "View on Stripe" at bounding box center [113, 180] width 91 height 26
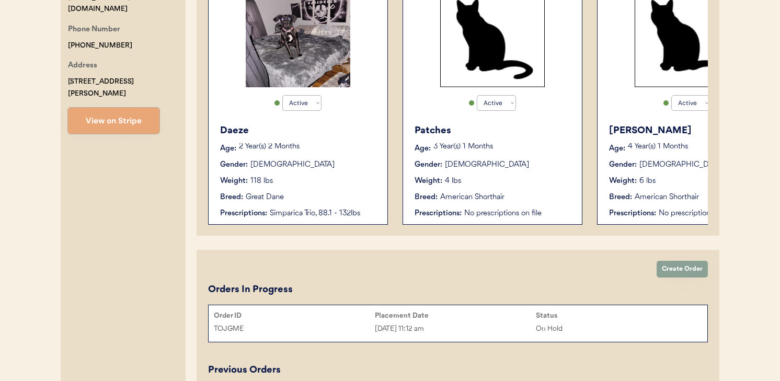
scroll to position [253, 0]
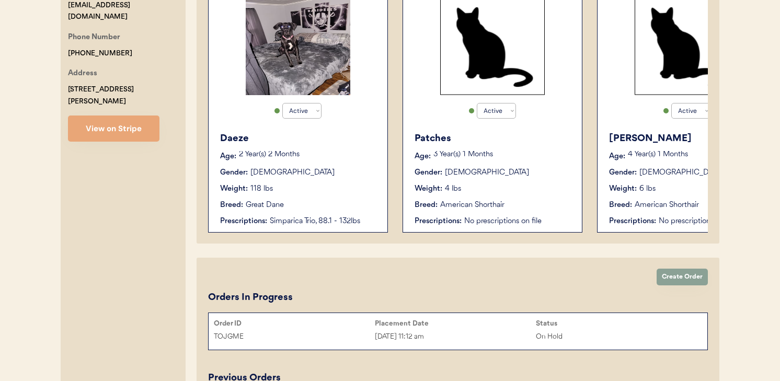
click at [259, 189] on div "118 lbs" at bounding box center [261, 188] width 22 height 11
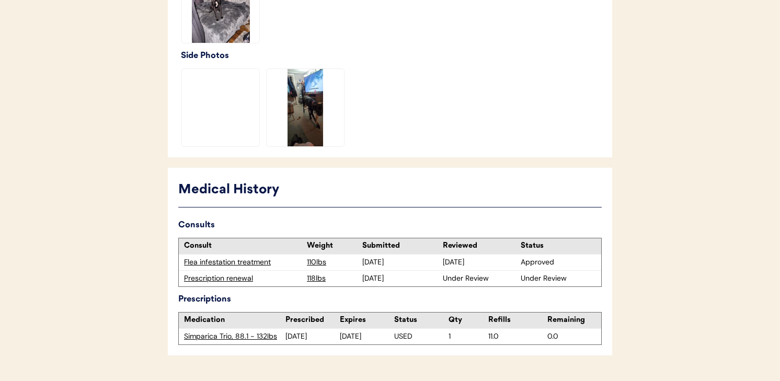
scroll to position [372, 0]
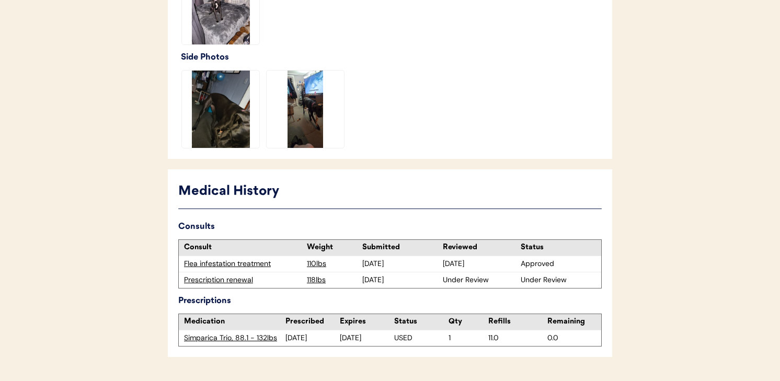
click at [236, 281] on div "Prescription renewal" at bounding box center [243, 280] width 118 height 10
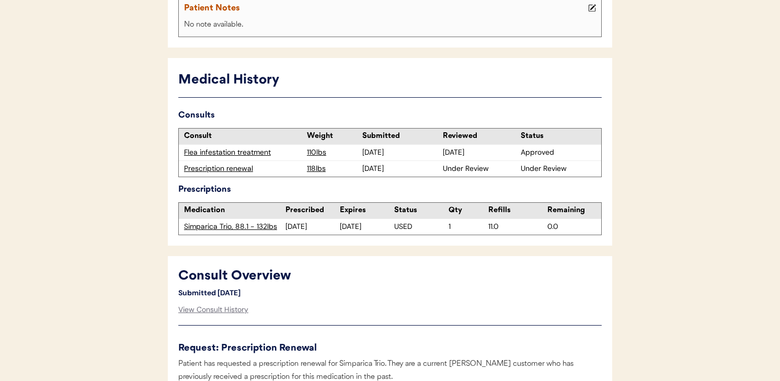
scroll to position [312, 0]
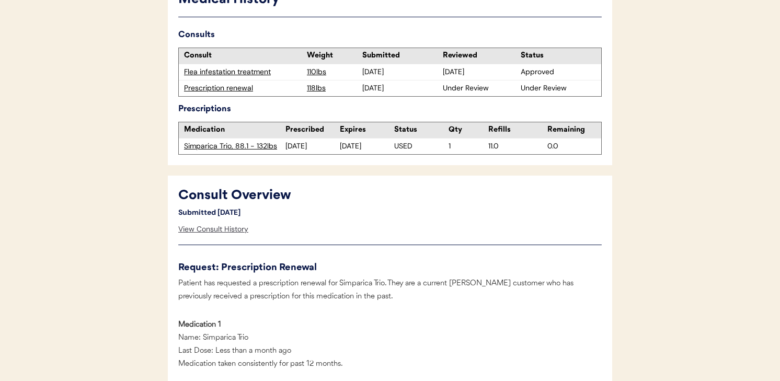
click at [237, 222] on div "View Consult History" at bounding box center [213, 229] width 70 height 21
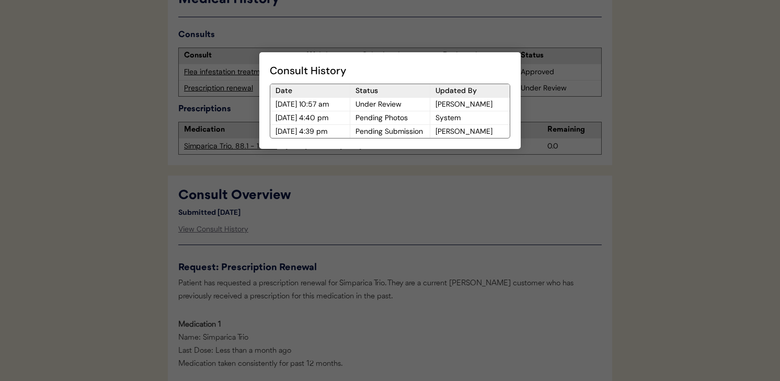
click at [314, 222] on div at bounding box center [390, 190] width 780 height 381
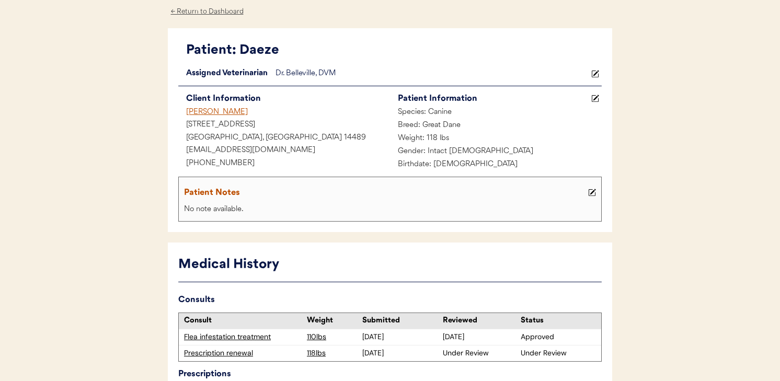
scroll to position [0, 0]
